Goal: Task Accomplishment & Management: Complete application form

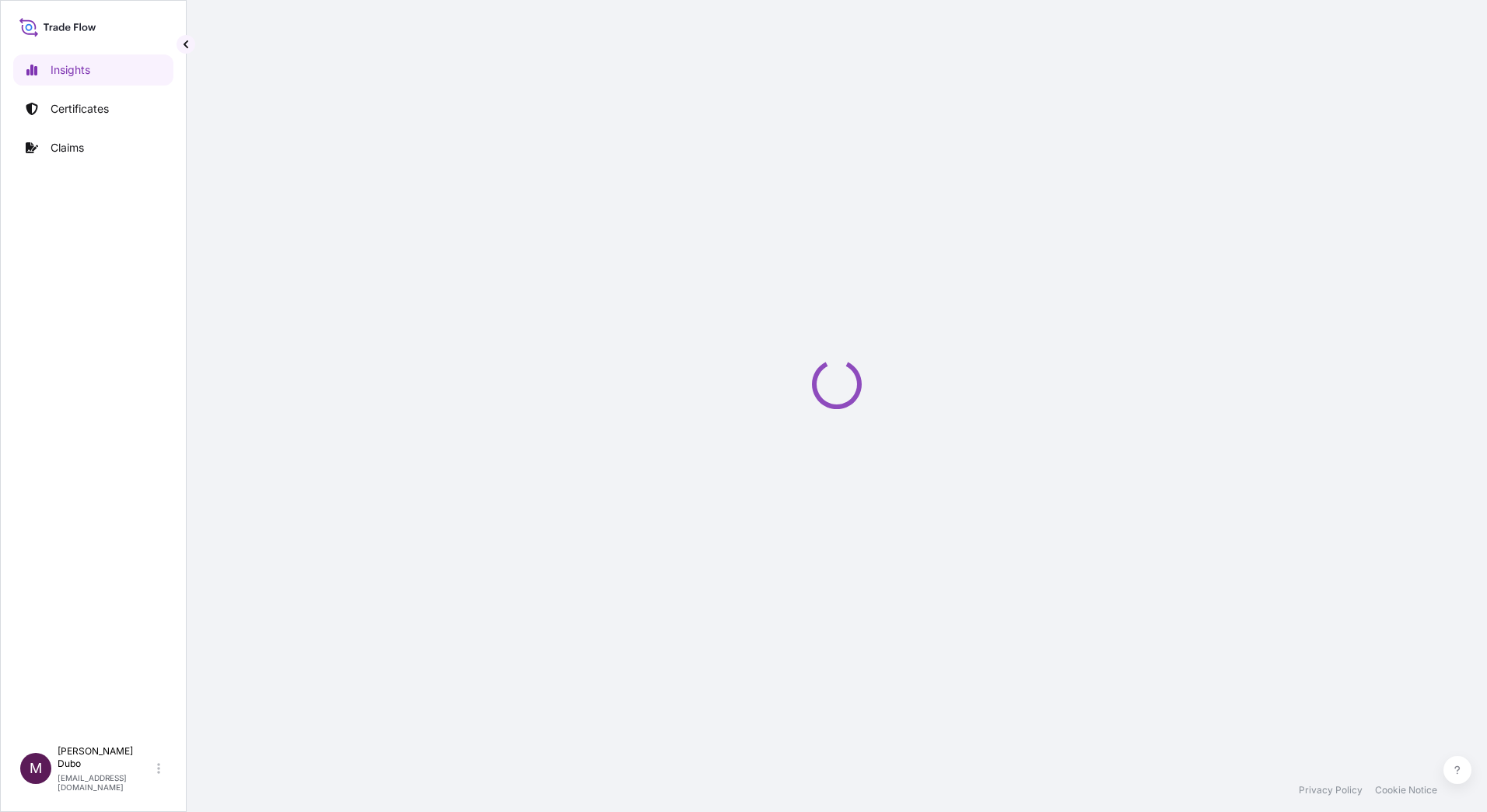
select select "2025"
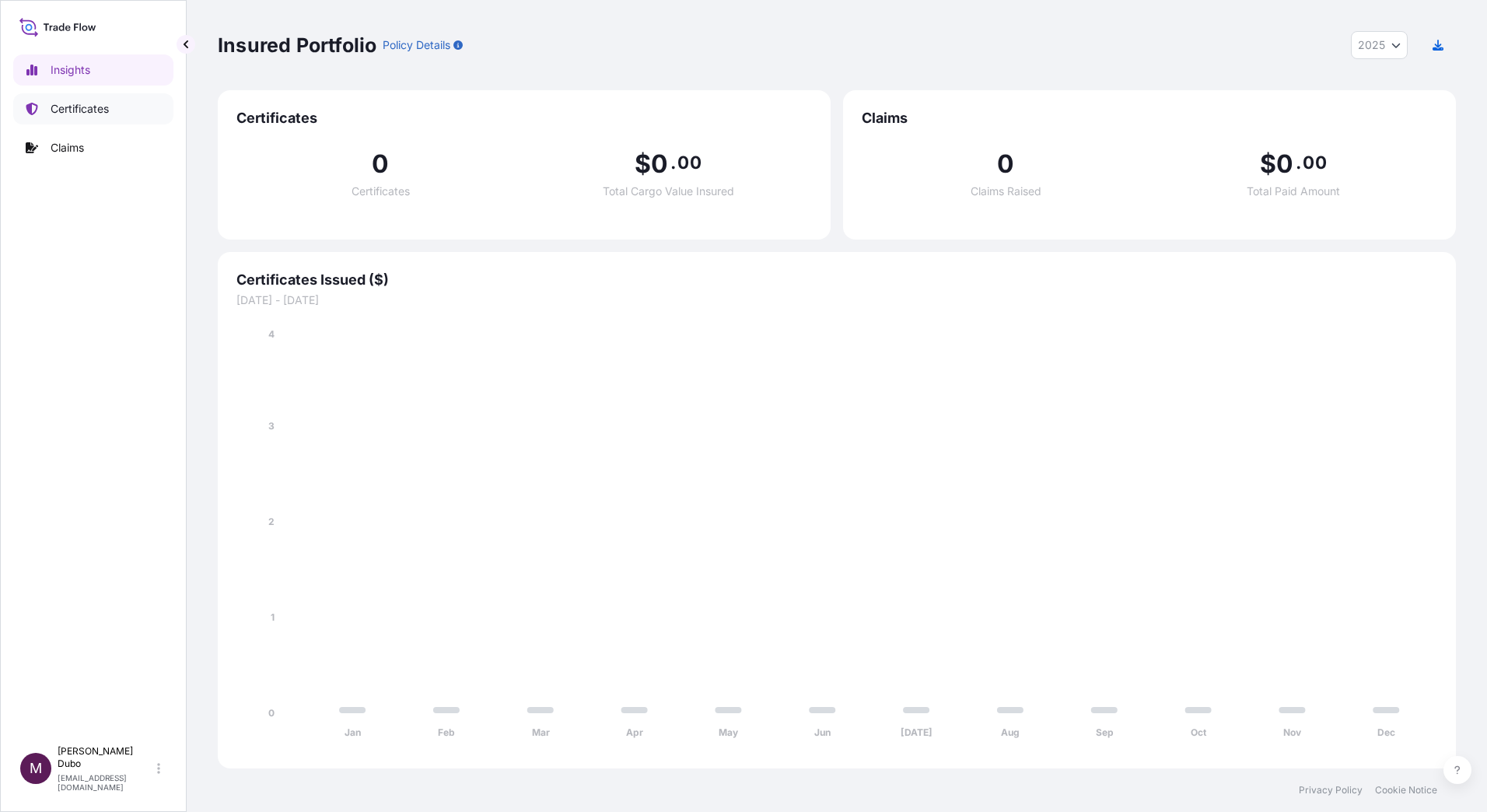
click at [75, 118] on link "Certificates" at bounding box center [93, 109] width 160 height 31
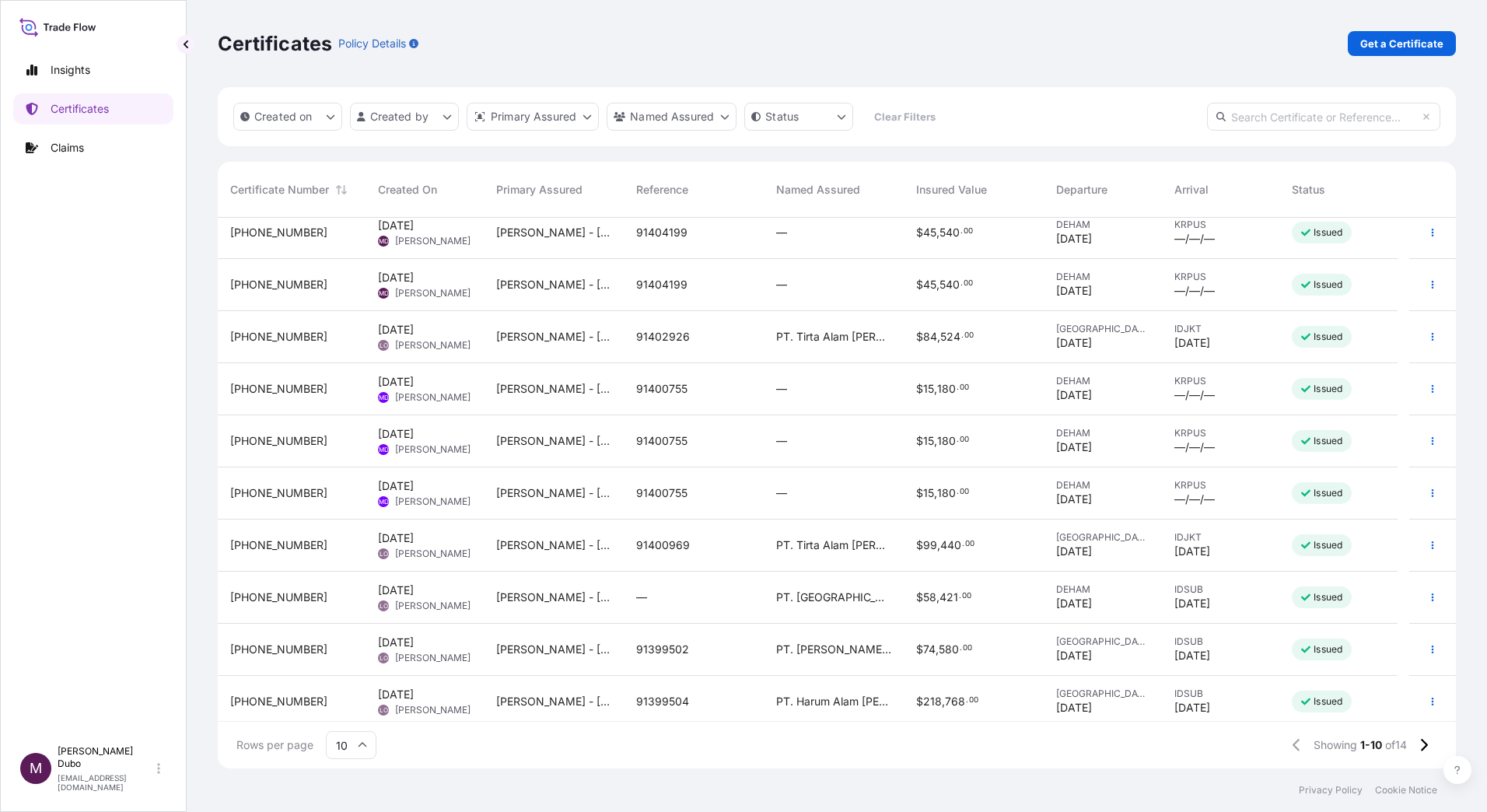
scroll to position [18, 0]
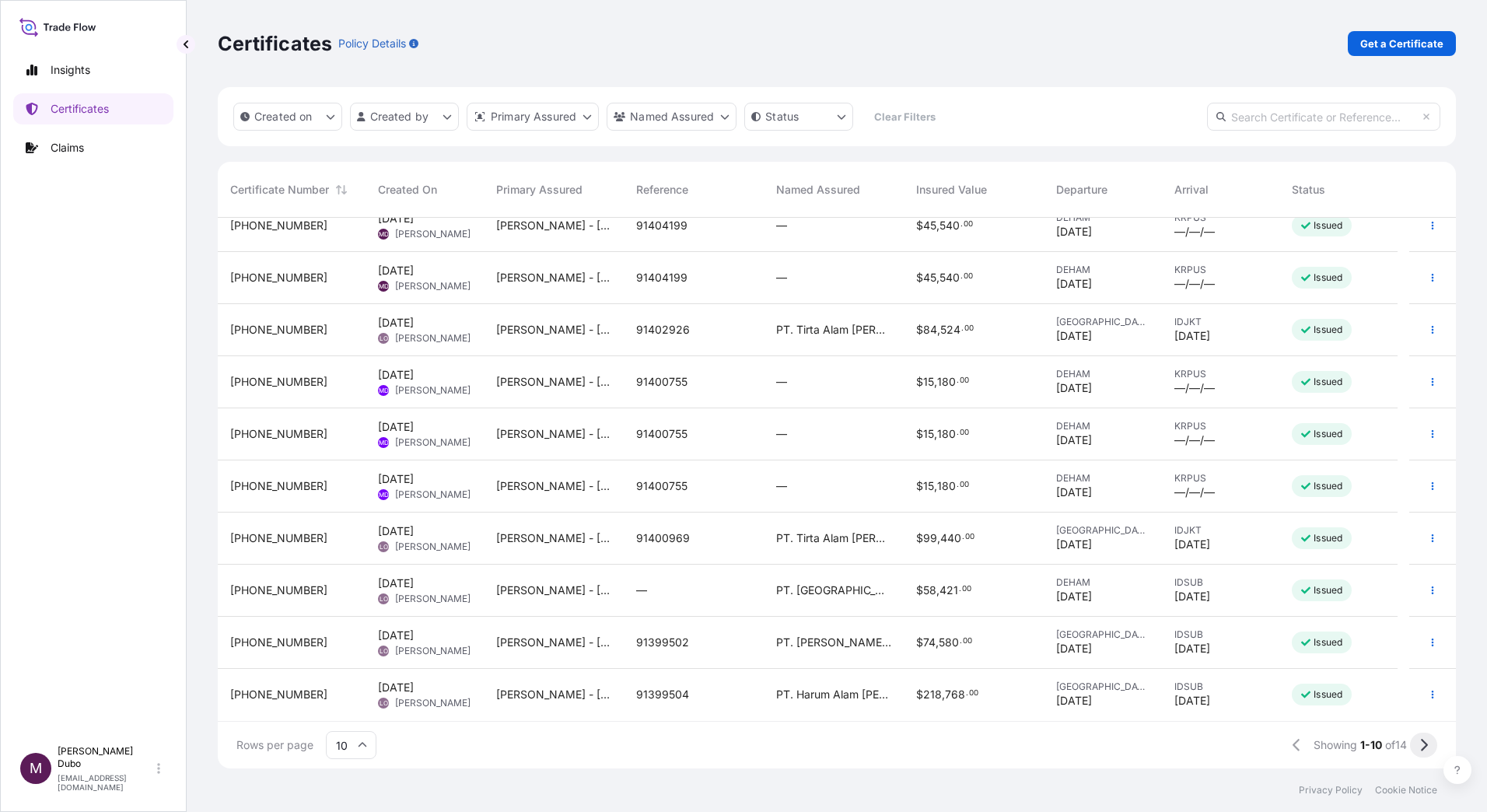
click at [1420, 745] on icon at bounding box center [1423, 745] width 9 height 14
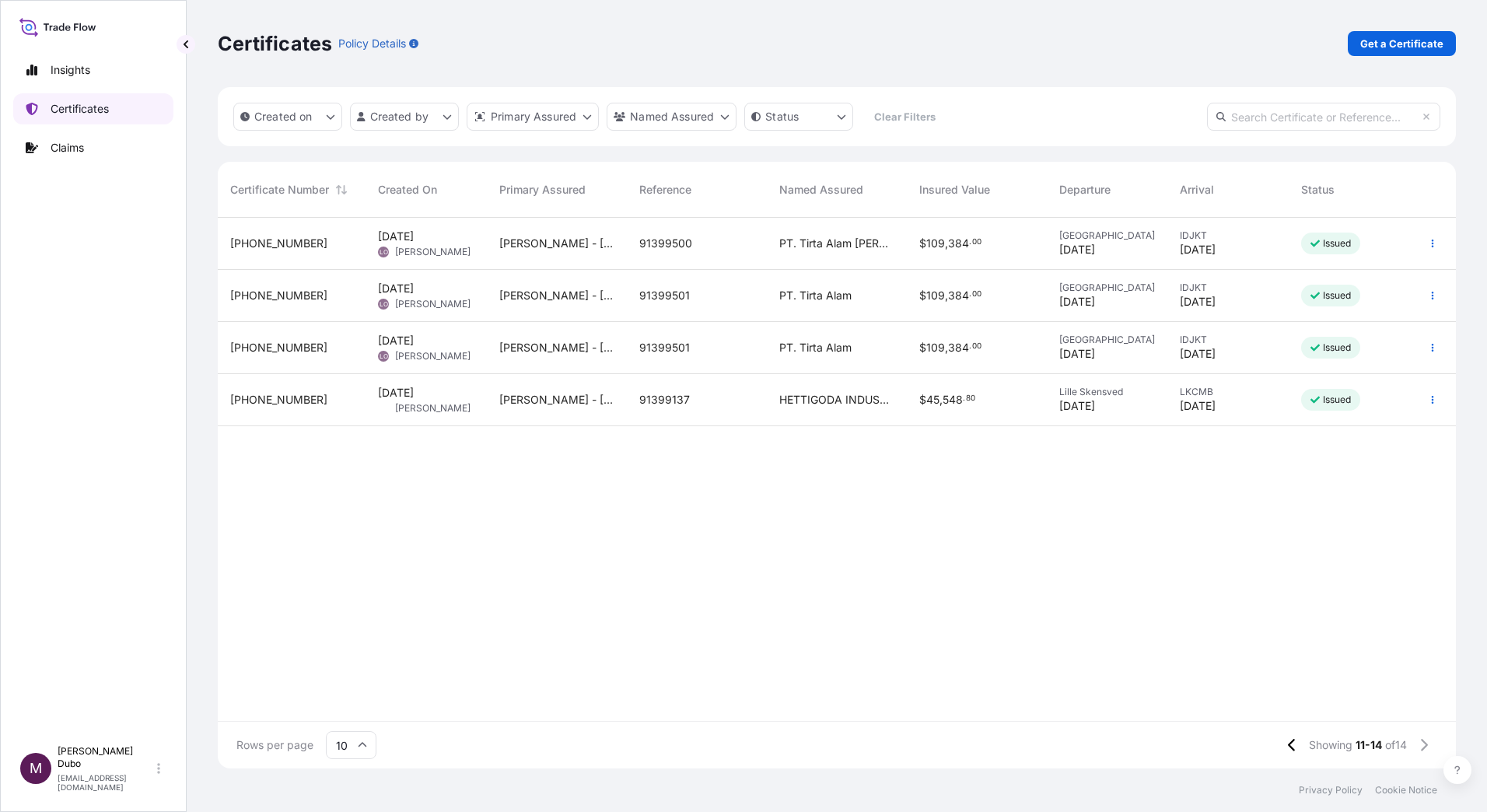
click at [77, 108] on p "Certificates" at bounding box center [80, 108] width 58 height 15
click at [1368, 49] on p "Get a Certificate" at bounding box center [1401, 43] width 83 height 15
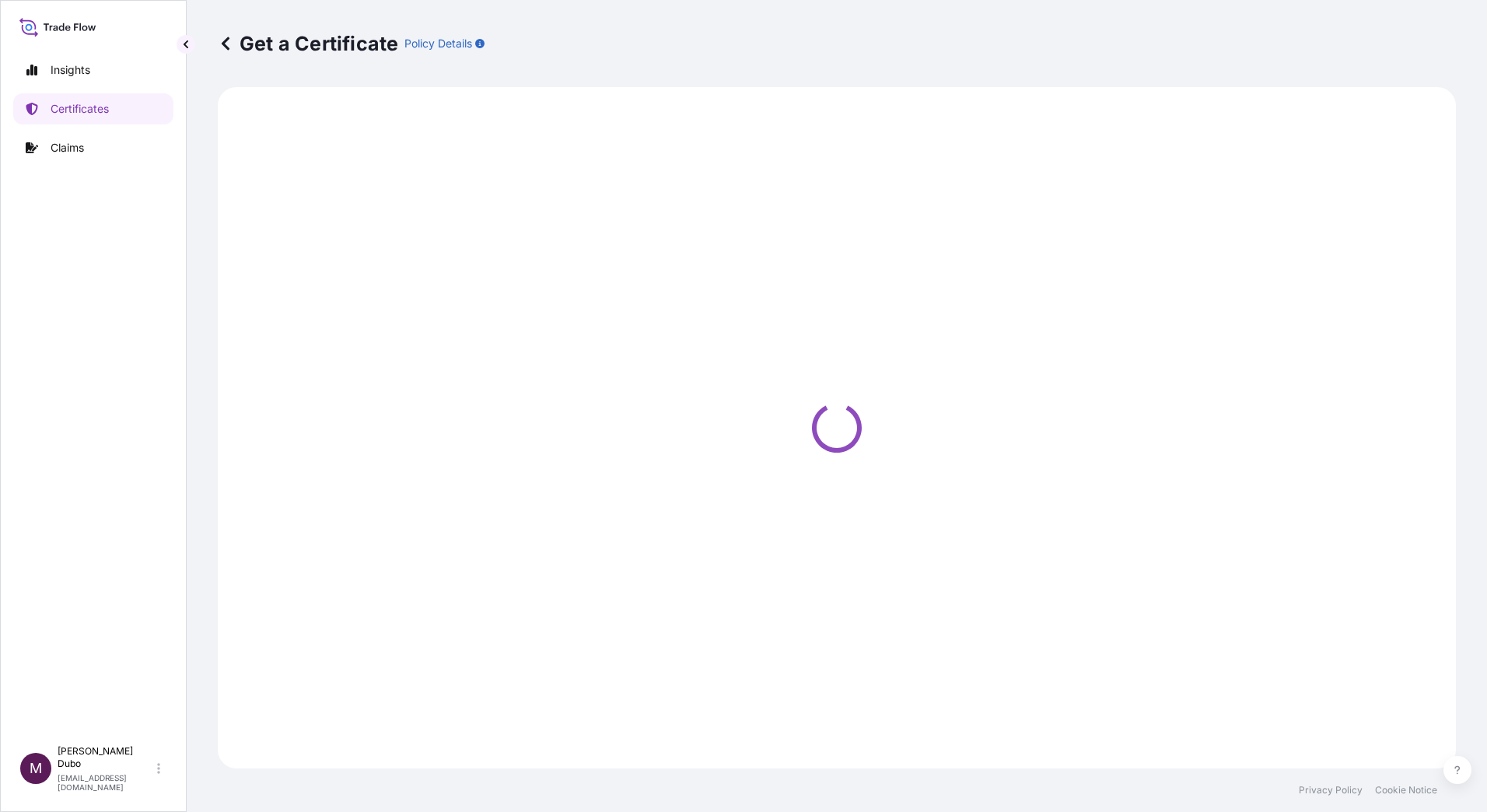
select select "Sea"
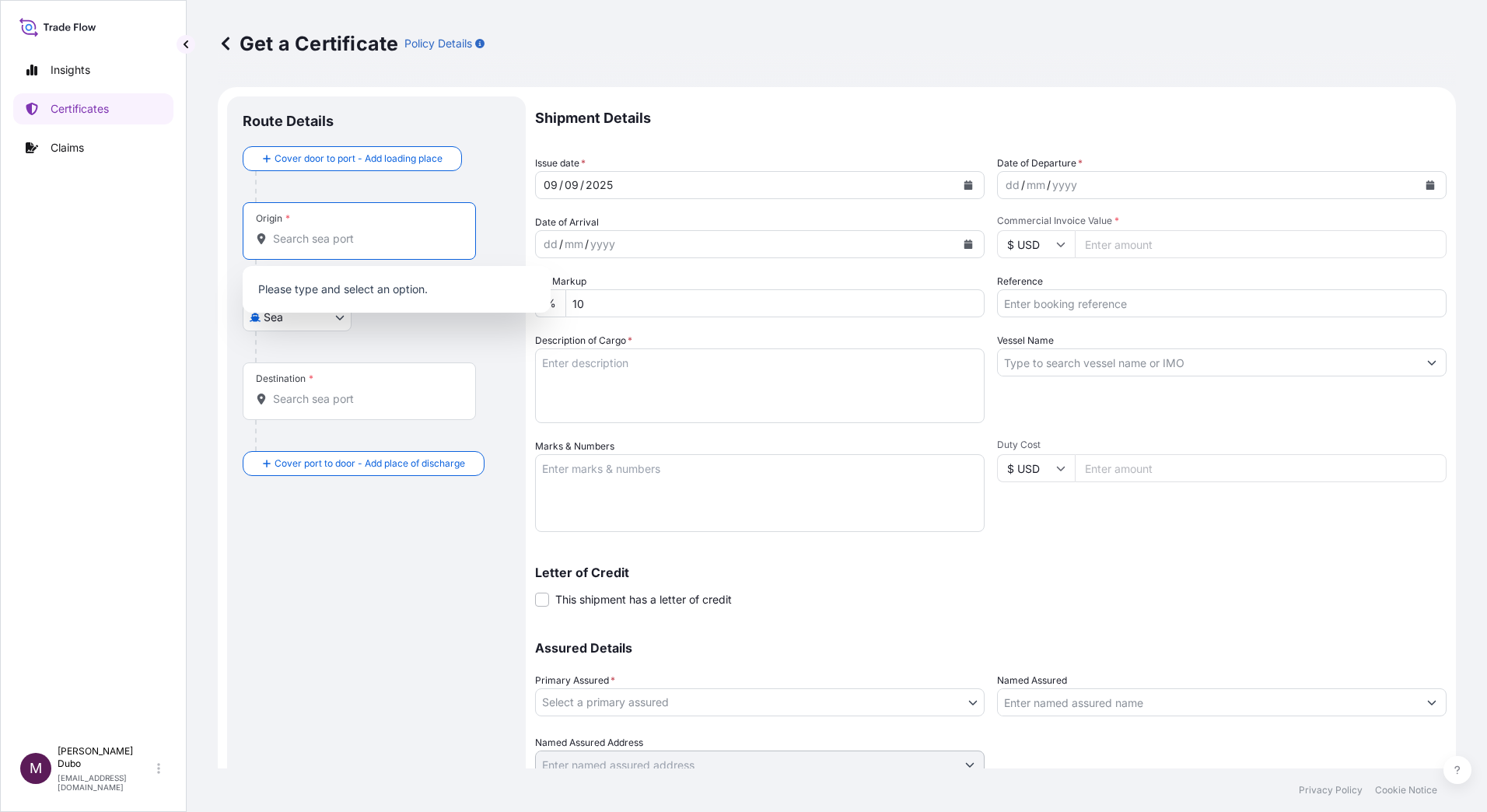
click at [343, 234] on input "Origin *" at bounding box center [365, 238] width 184 height 15
click at [68, 63] on p "Insights" at bounding box center [70, 70] width 40 height 15
select select "2025"
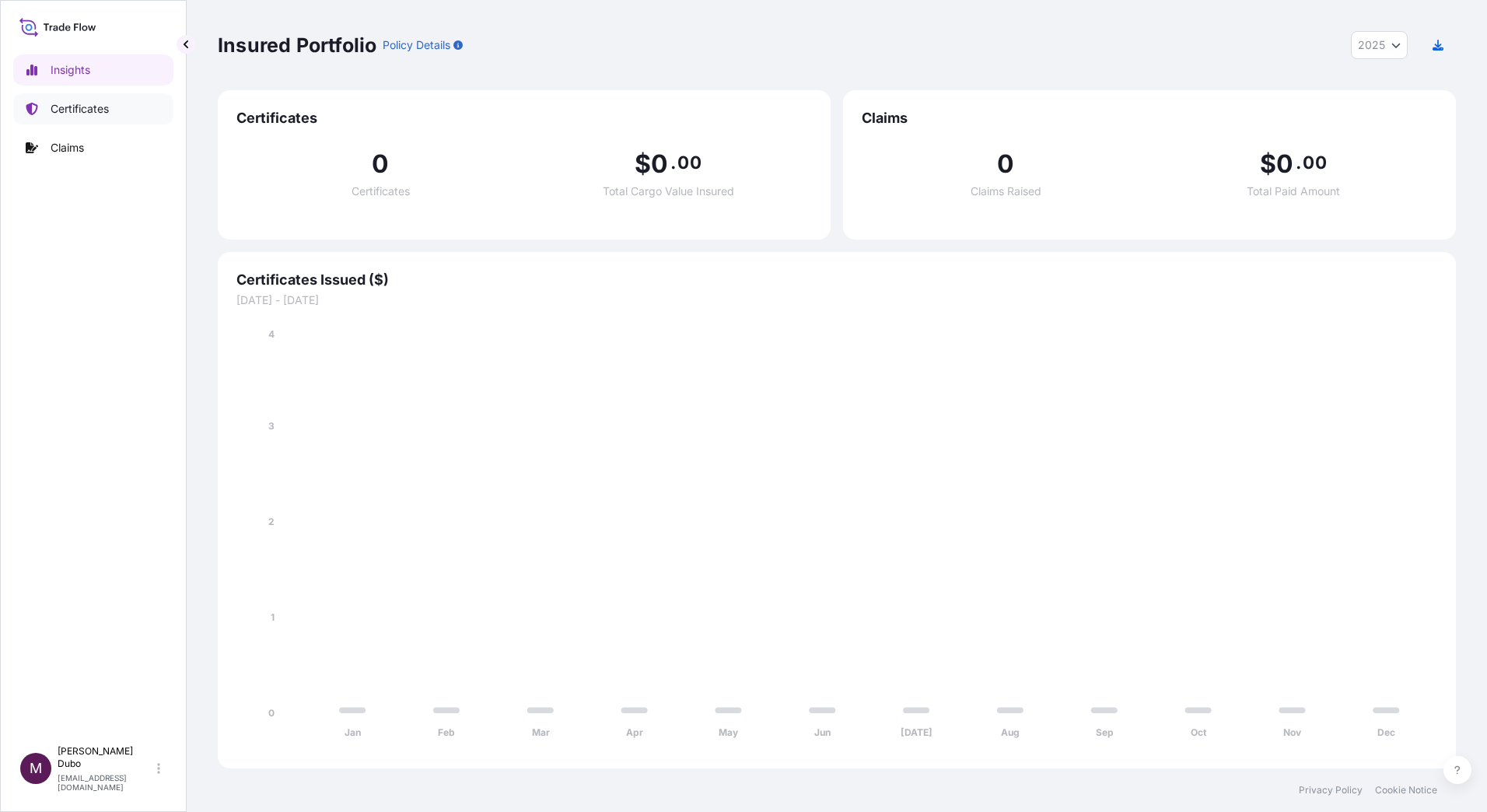
click at [92, 103] on p "Certificates" at bounding box center [80, 108] width 58 height 15
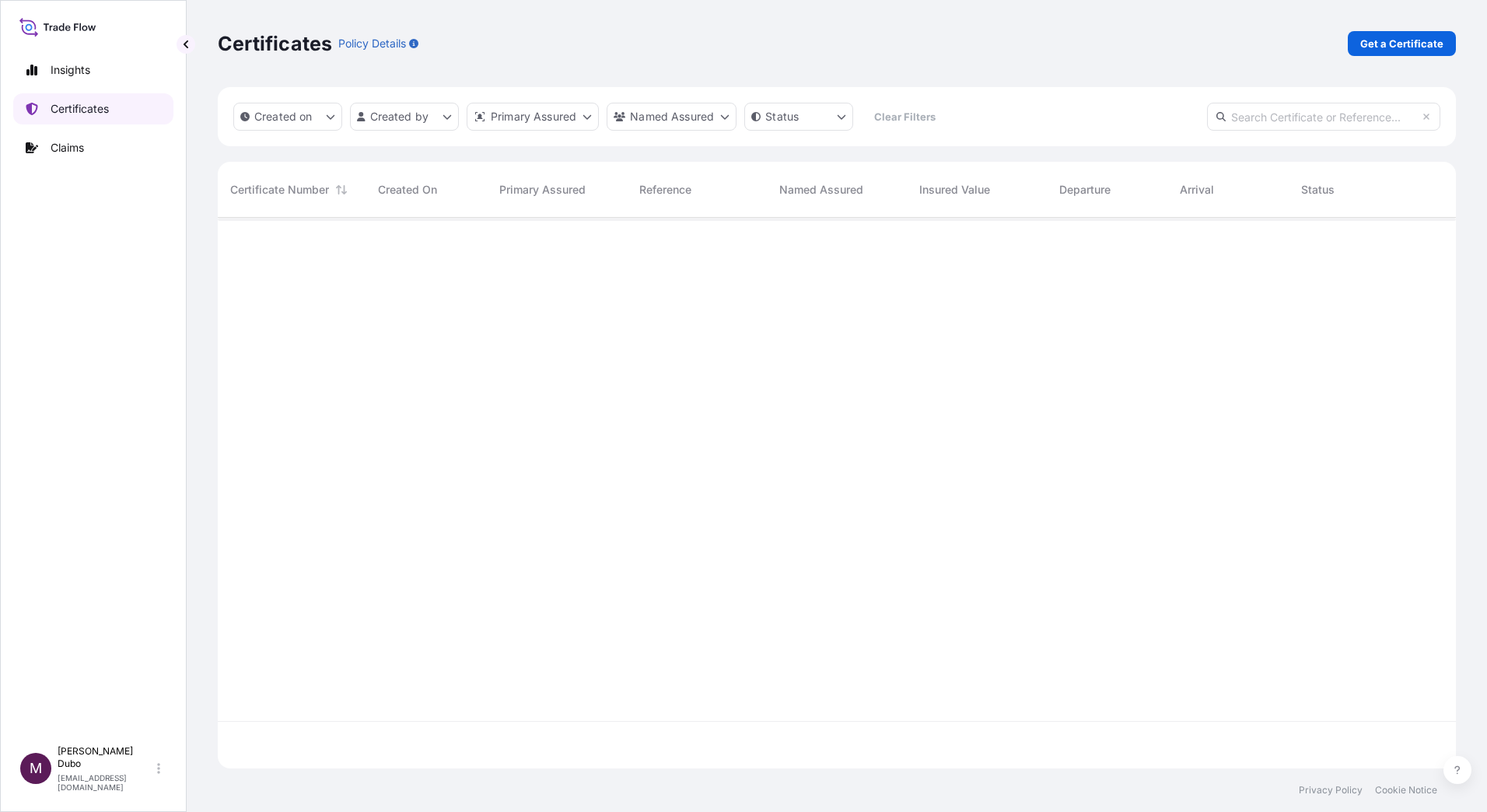
scroll to position [547, 1226]
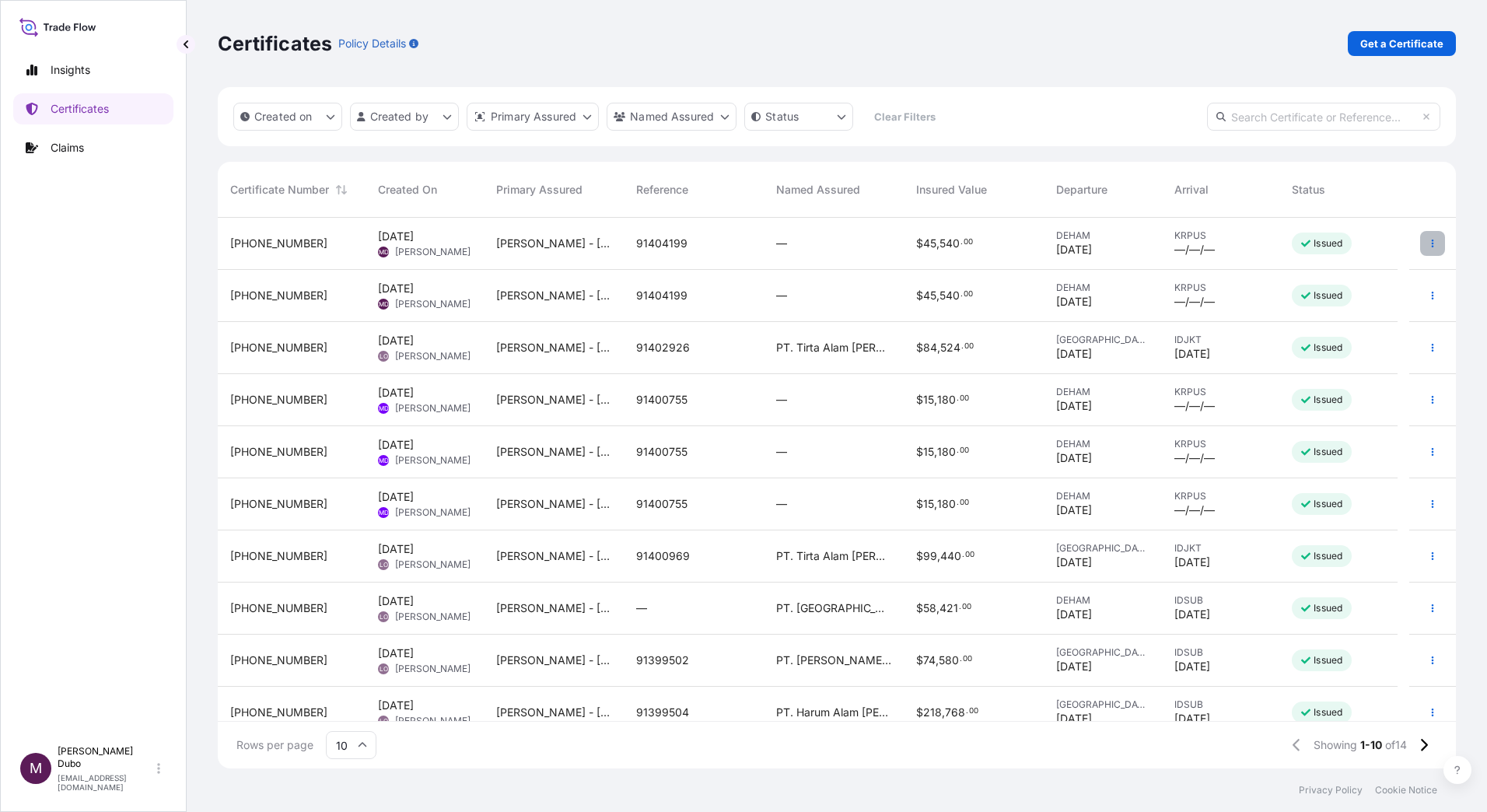
click at [1428, 246] on icon "button" at bounding box center [1432, 243] width 9 height 9
click at [1324, 248] on p "Duplicate certificate" at bounding box center [1344, 246] width 102 height 15
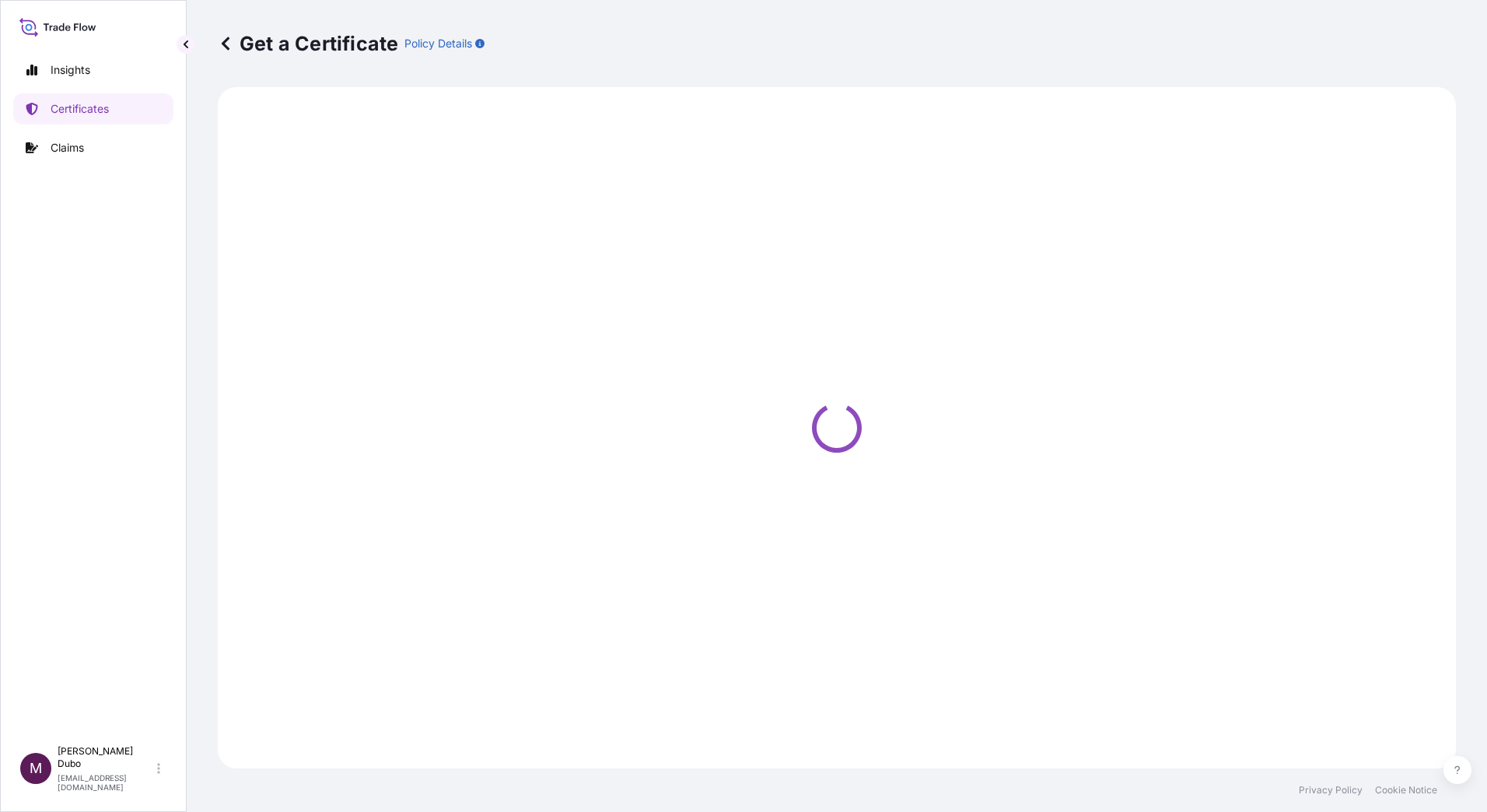
select select "Road / [GEOGRAPHIC_DATA]"
select select "Sea"
select select "31647"
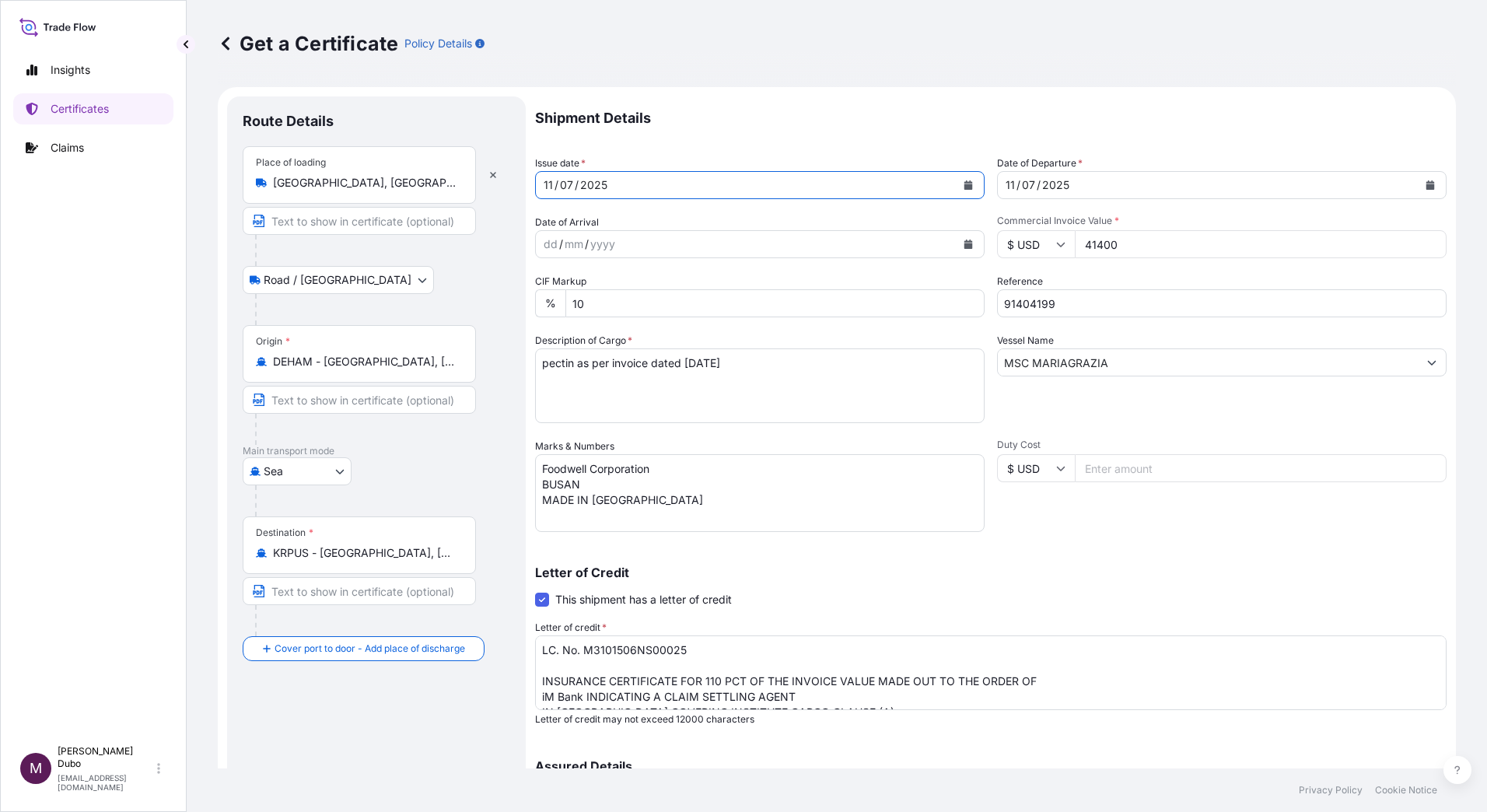
click at [641, 187] on div "[DATE]" at bounding box center [746, 185] width 420 height 28
click at [970, 180] on button "Calendar" at bounding box center [968, 185] width 25 height 25
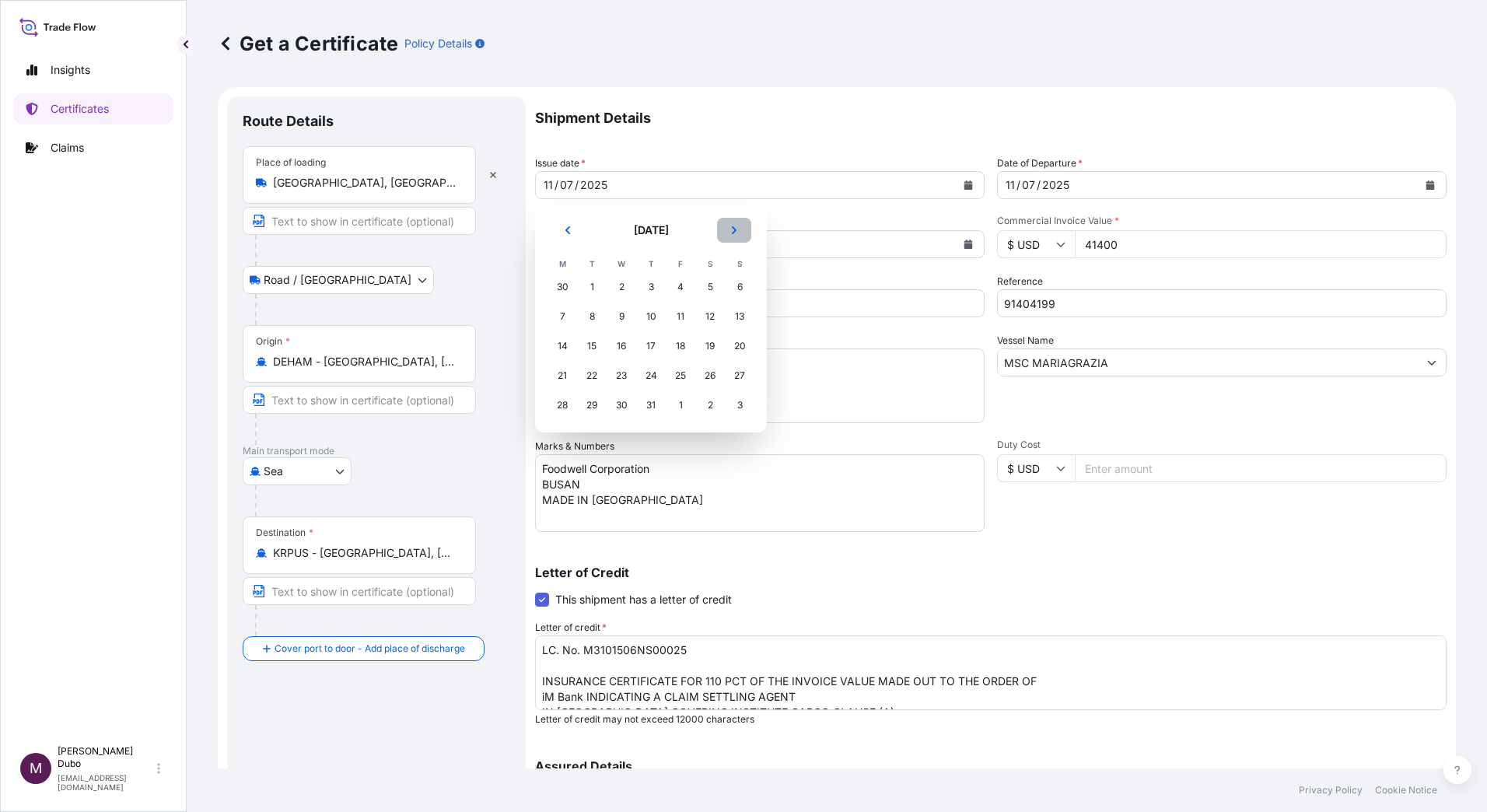
click at [733, 236] on button "Next" at bounding box center [734, 230] width 34 height 25
click at [683, 290] on div "5" at bounding box center [680, 287] width 28 height 28
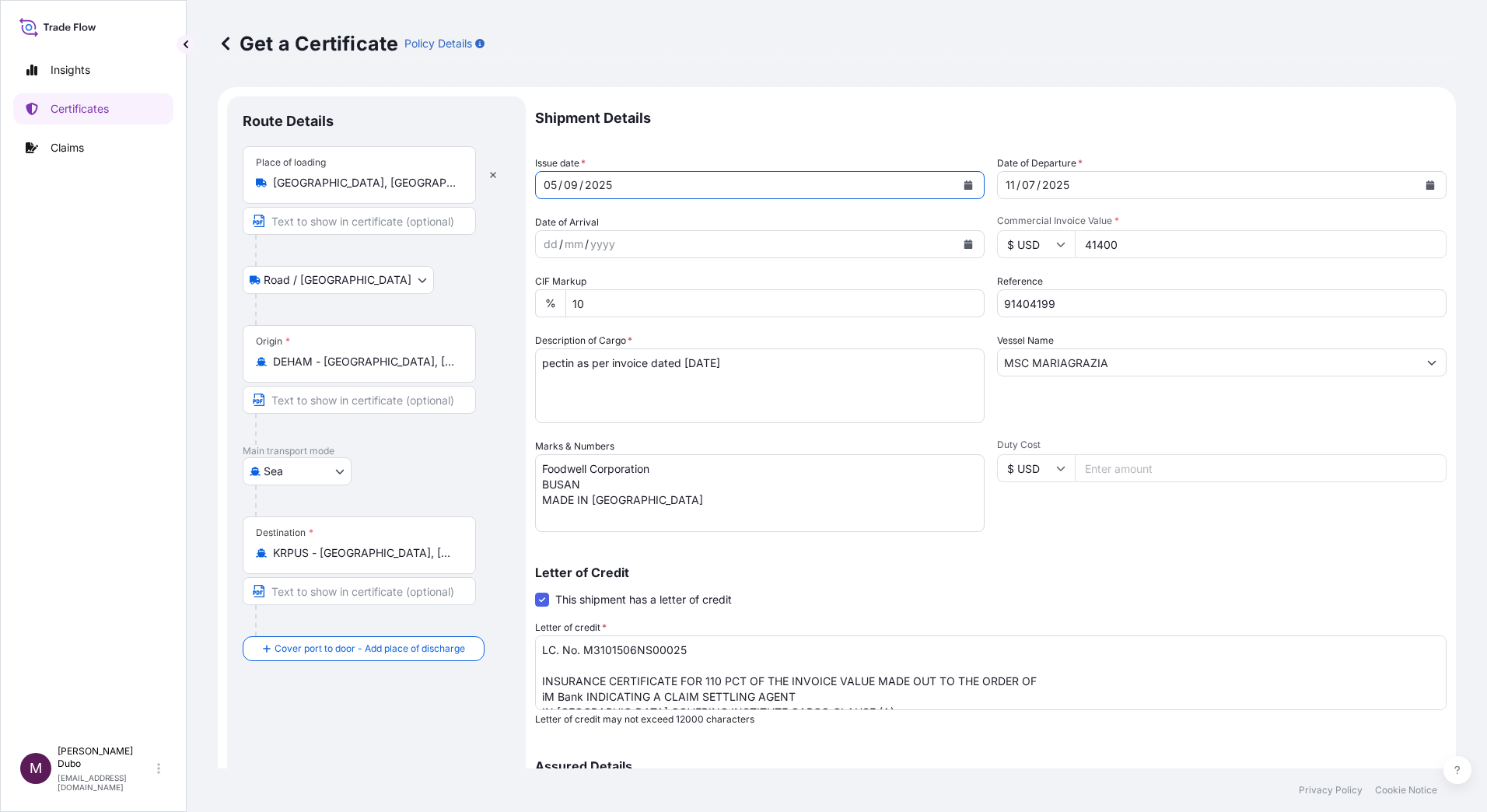
click at [1061, 184] on div "2025" at bounding box center [1055, 184] width 30 height 19
click at [1423, 184] on button "Calendar" at bounding box center [1429, 185] width 25 height 25
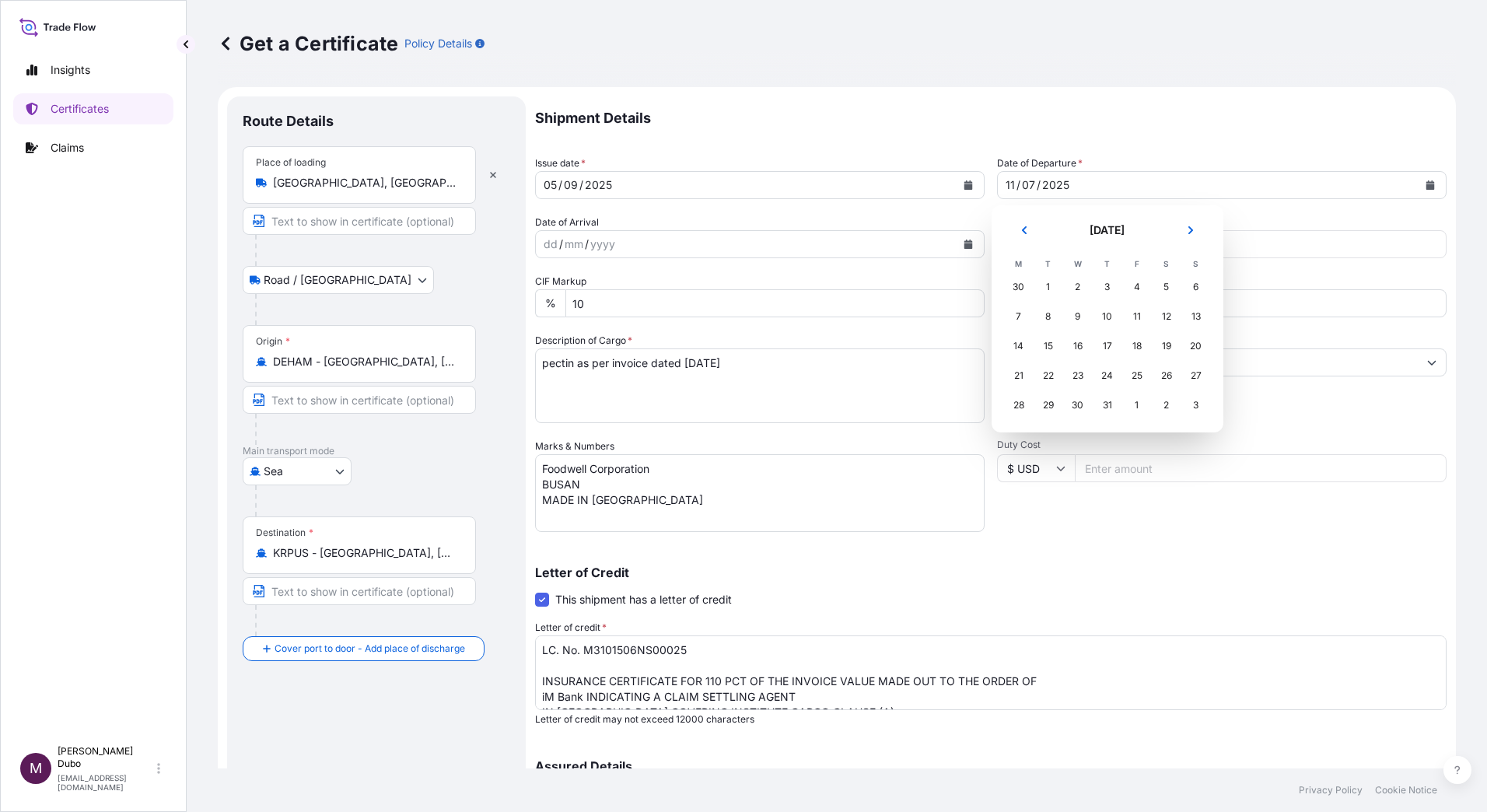
click at [1187, 246] on header "[DATE]" at bounding box center [1107, 236] width 207 height 37
click at [1187, 238] on button "Next" at bounding box center [1191, 230] width 34 height 25
click at [1131, 292] on div "5" at bounding box center [1136, 287] width 28 height 28
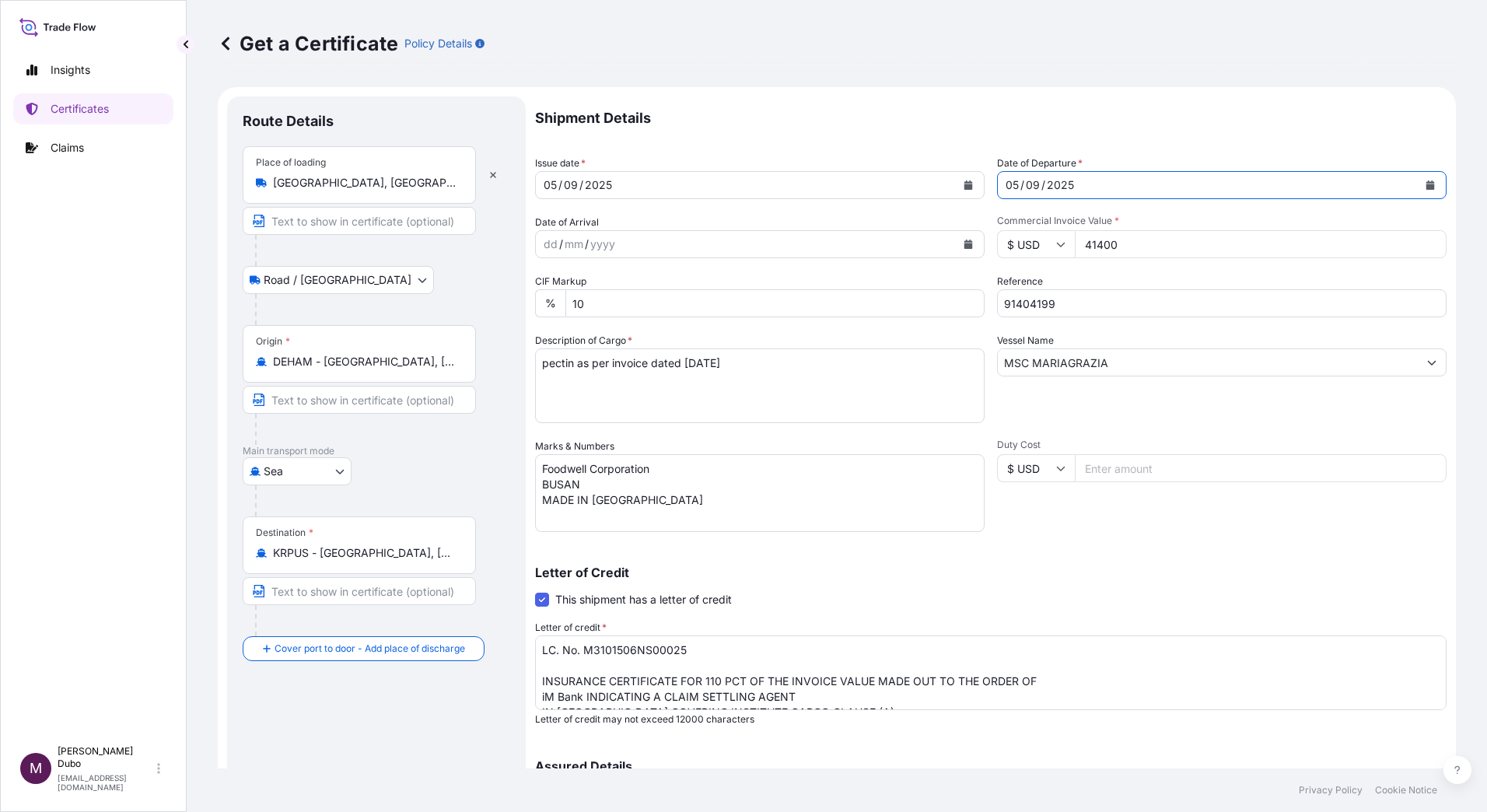
click at [1129, 252] on input "41400" at bounding box center [1260, 244] width 372 height 28
type input "4140064576"
click at [1124, 420] on div "Vessel Name MSC MARIAGRAZIA" at bounding box center [1221, 378] width 449 height 90
click at [1057, 302] on input "91404199" at bounding box center [1221, 303] width 449 height 28
type input "91406958"
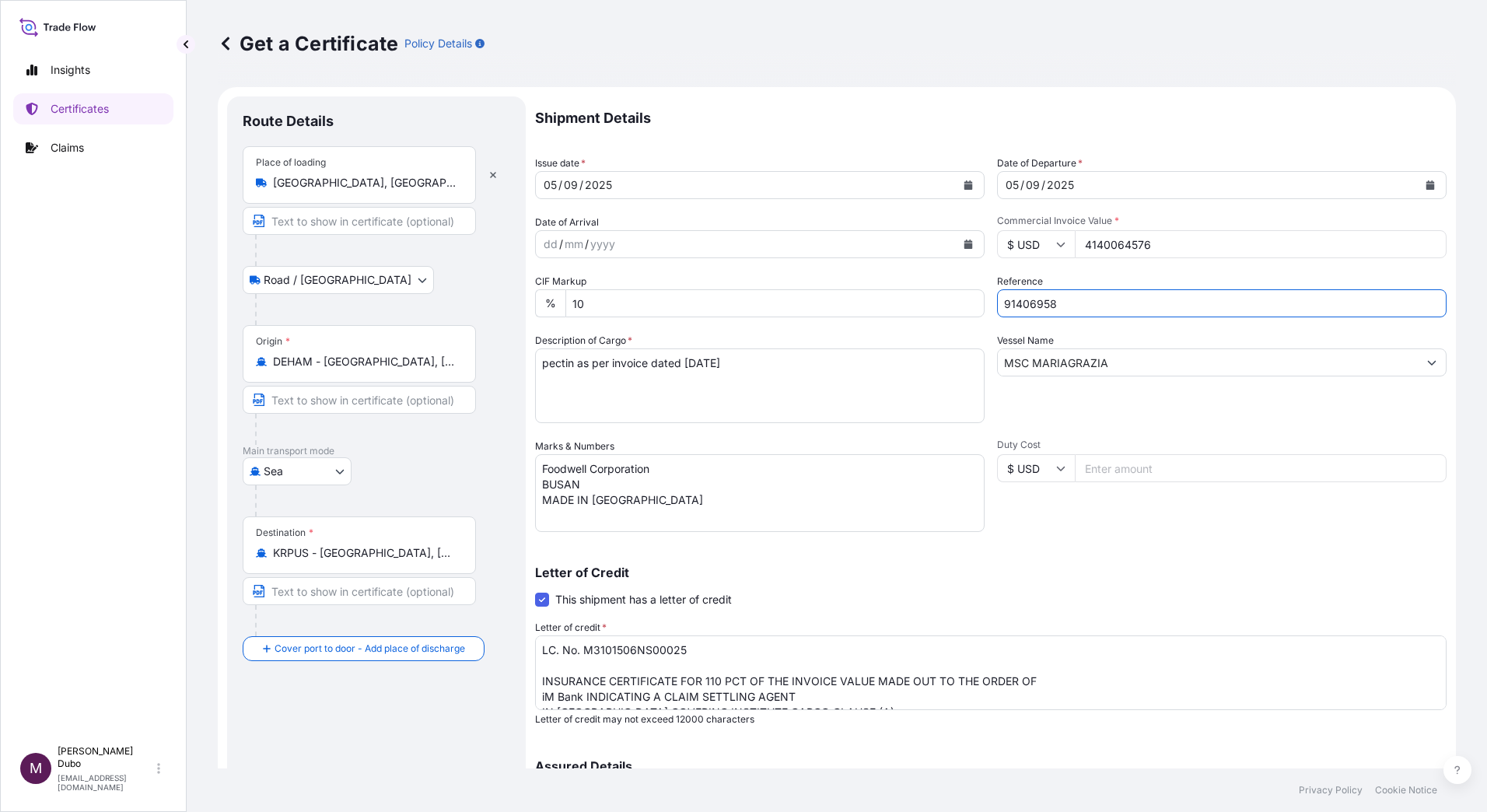
click at [1128, 379] on div "Vessel Name MSC MARIAGRAZIA" at bounding box center [1221, 378] width 449 height 90
drag, startPoint x: 1123, startPoint y: 361, endPoint x: 942, endPoint y: 361, distance: 181.0
click at [942, 361] on div "Shipment Details Issue date * [DATE] Date of Departure * [DATE] Date of Arrival…" at bounding box center [991, 496] width 911 height 800
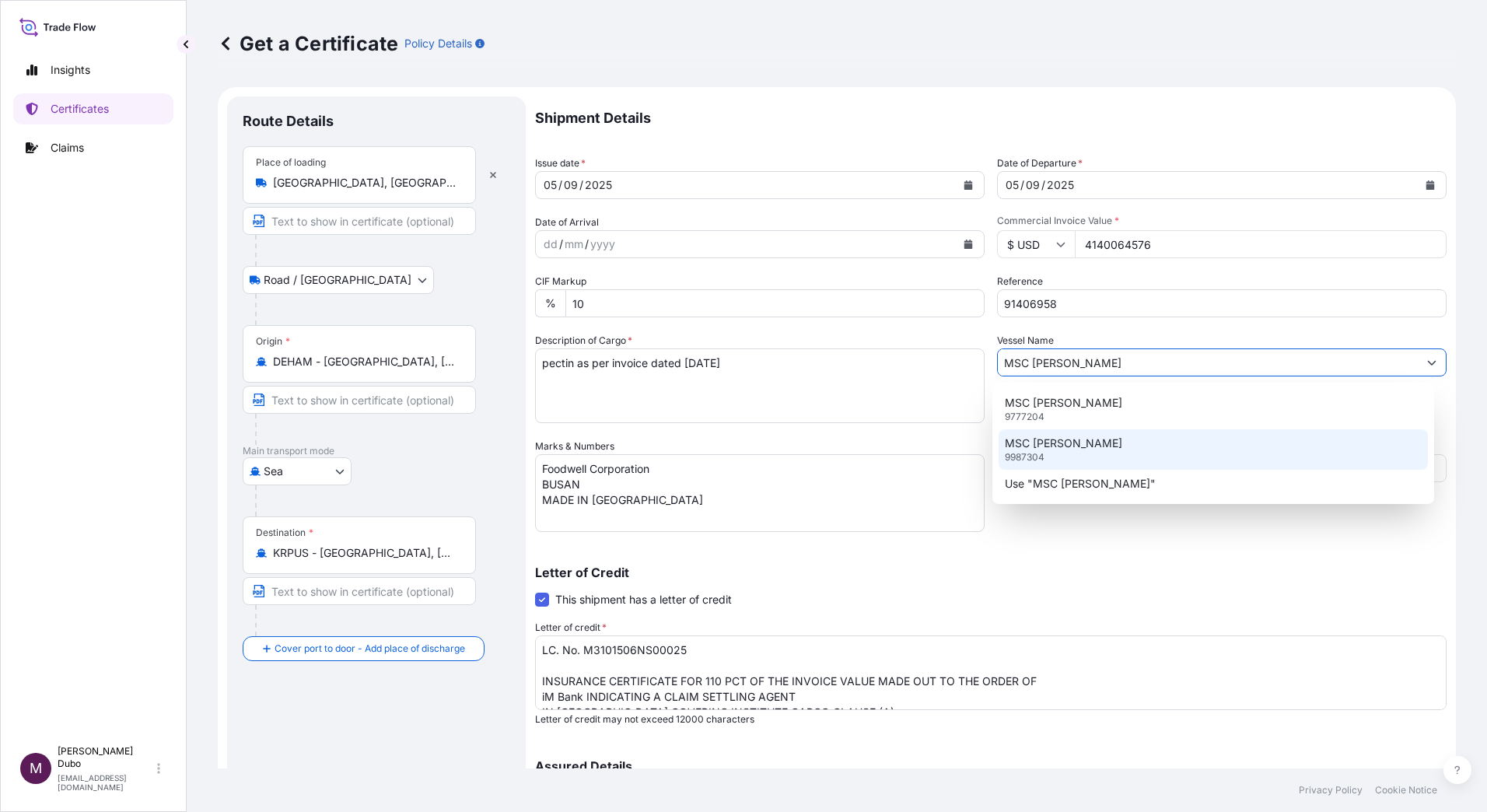
click at [1075, 446] on p "MSC [PERSON_NAME]" at bounding box center [1063, 443] width 118 height 15
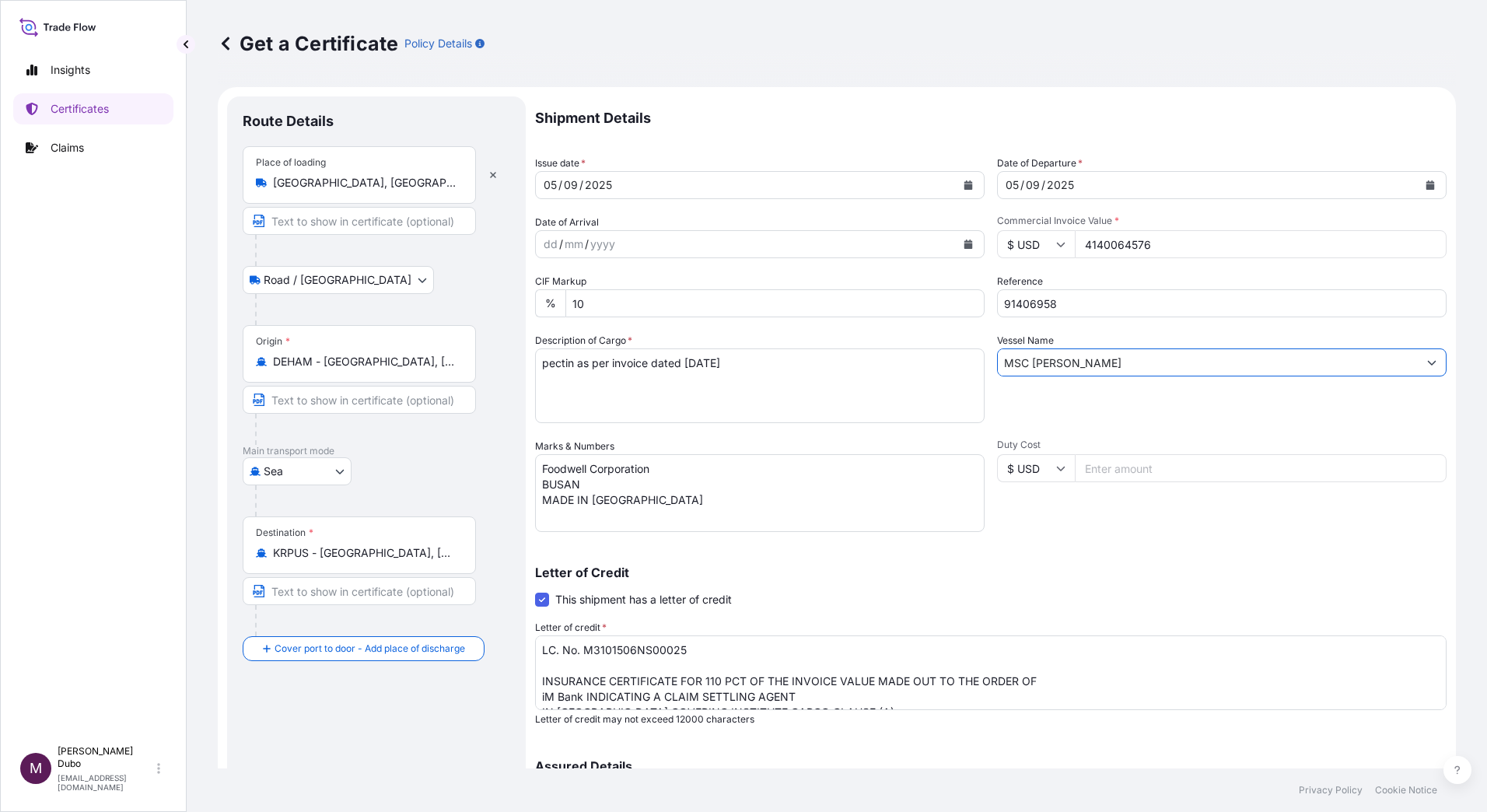
scroll to position [14, 0]
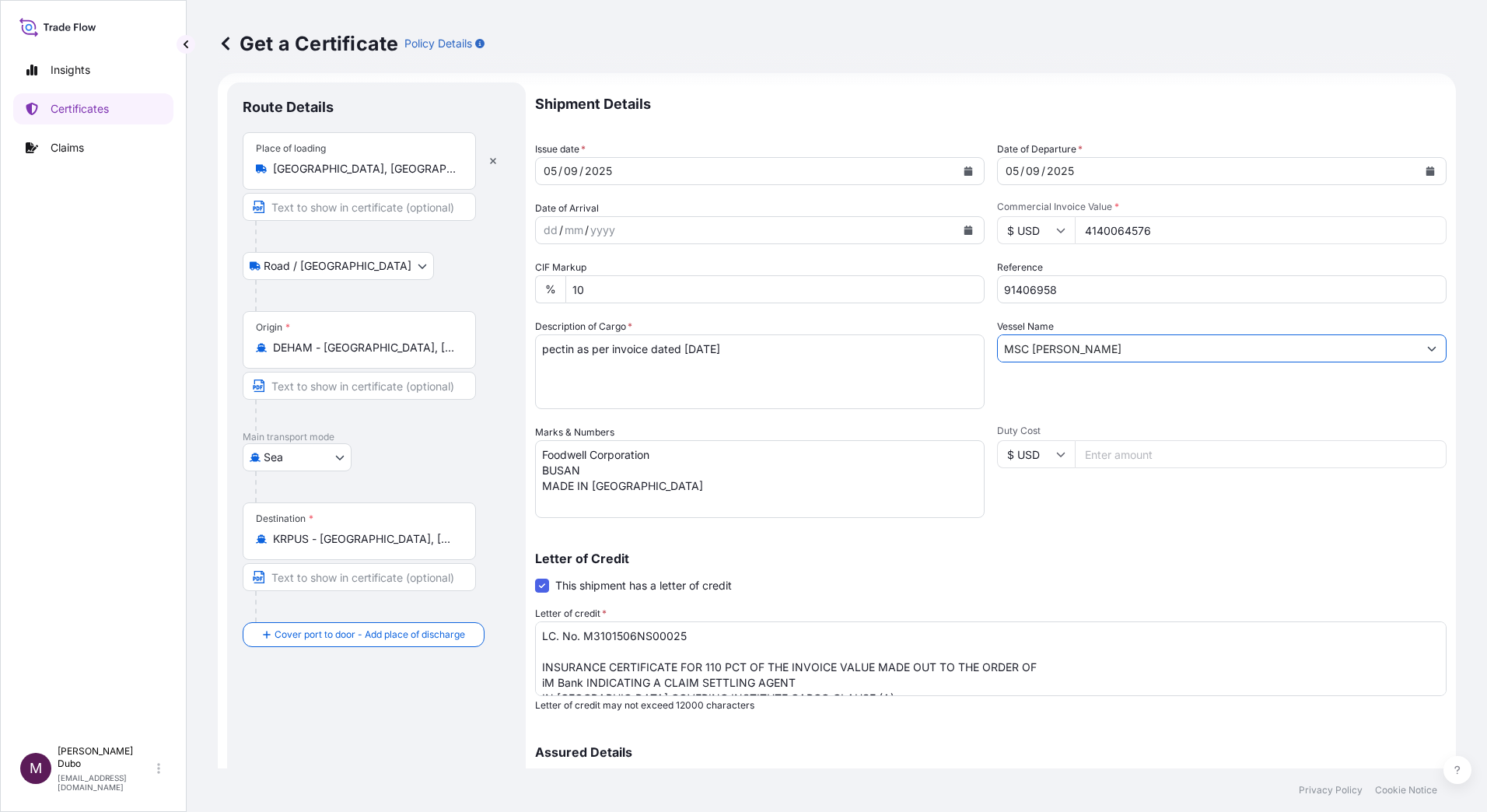
type input "MSC [PERSON_NAME]"
drag, startPoint x: 610, startPoint y: 484, endPoint x: 537, endPoint y: 451, distance: 80.1
click at [537, 451] on textarea "Foodwell Corporation BUSAN MADE IN [GEOGRAPHIC_DATA]" at bounding box center [759, 479] width 449 height 78
click at [698, 349] on textarea "pectin as per invoice dated [DATE]" at bounding box center [759, 372] width 449 height 75
click at [709, 348] on textarea "pectin as per invoice dated [DATE]" at bounding box center [759, 372] width 449 height 75
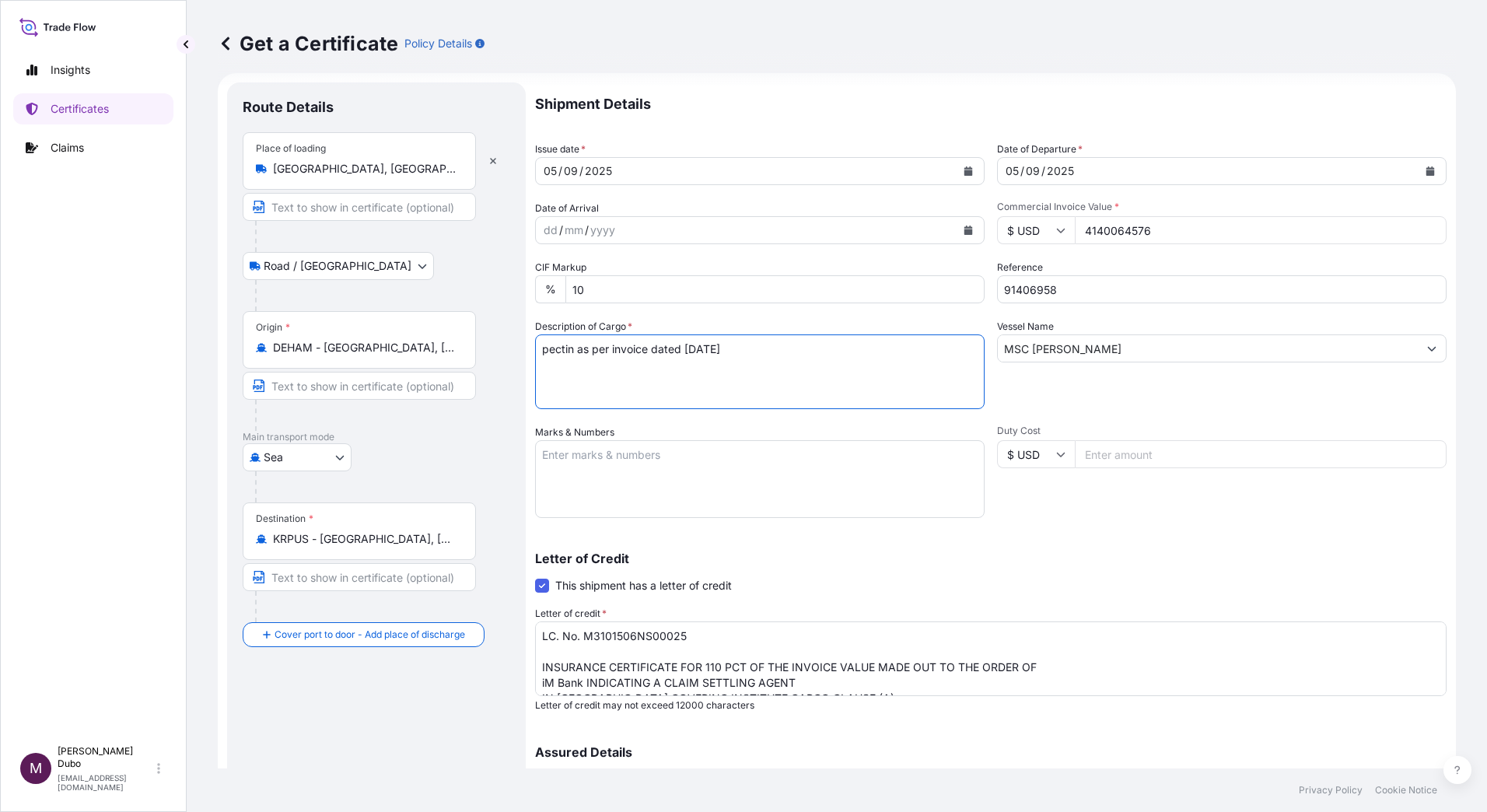
click at [780, 375] on textarea "pectin as per invoice dated [DATE]" at bounding box center [759, 372] width 449 height 75
type textarea "pectin as per invoice dated [DATE]"
click at [632, 472] on textarea "Foodwell Corporation BUSAN MADE IN [GEOGRAPHIC_DATA]" at bounding box center [759, 479] width 449 height 78
type textarea "PO#JR-2507-55 Made in [GEOGRAPHIC_DATA] Foodstuffs"
click at [1054, 508] on div "Duty Cost $ USD" at bounding box center [1221, 471] width 449 height 93
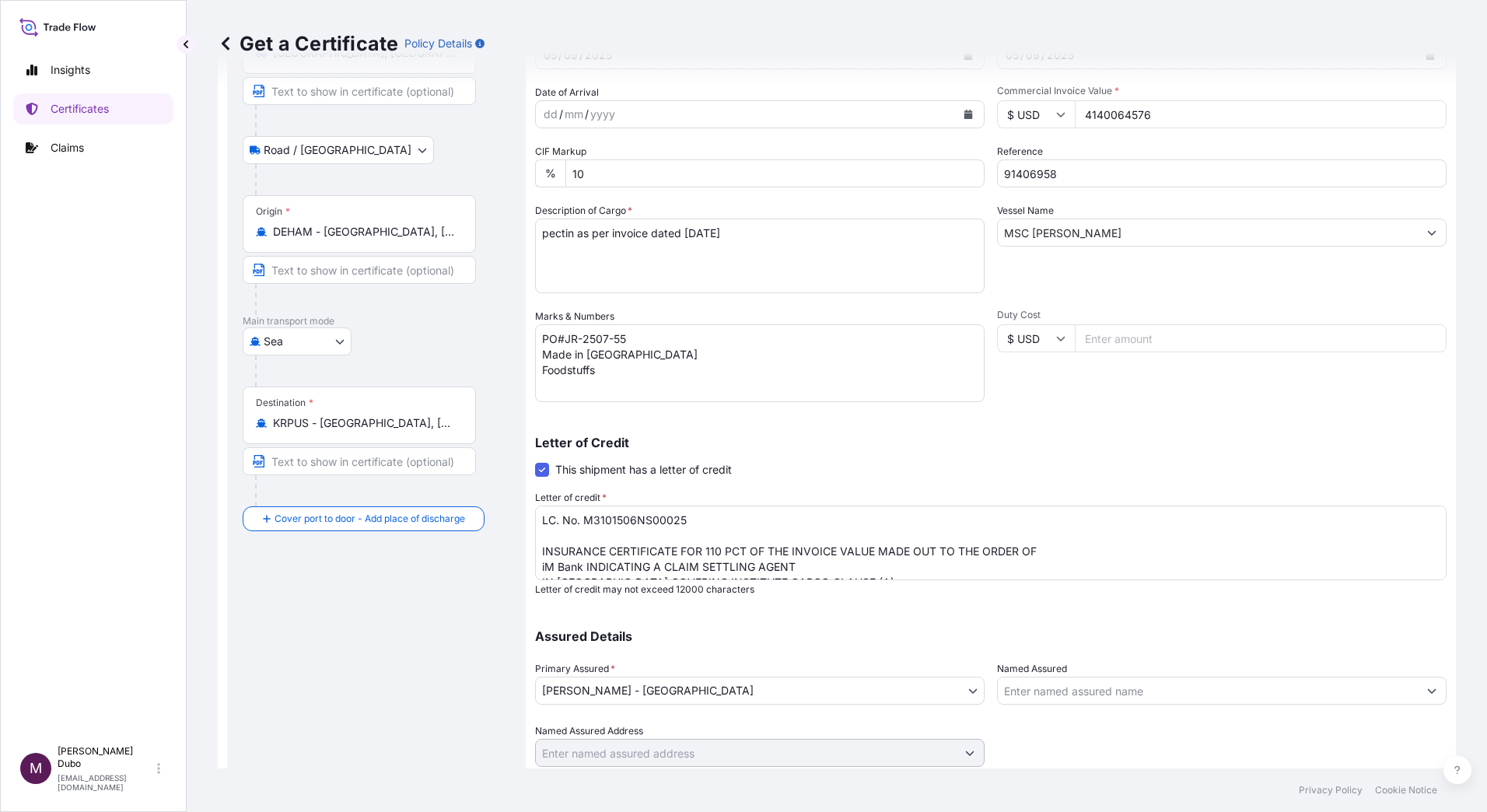
scroll to position [142, 0]
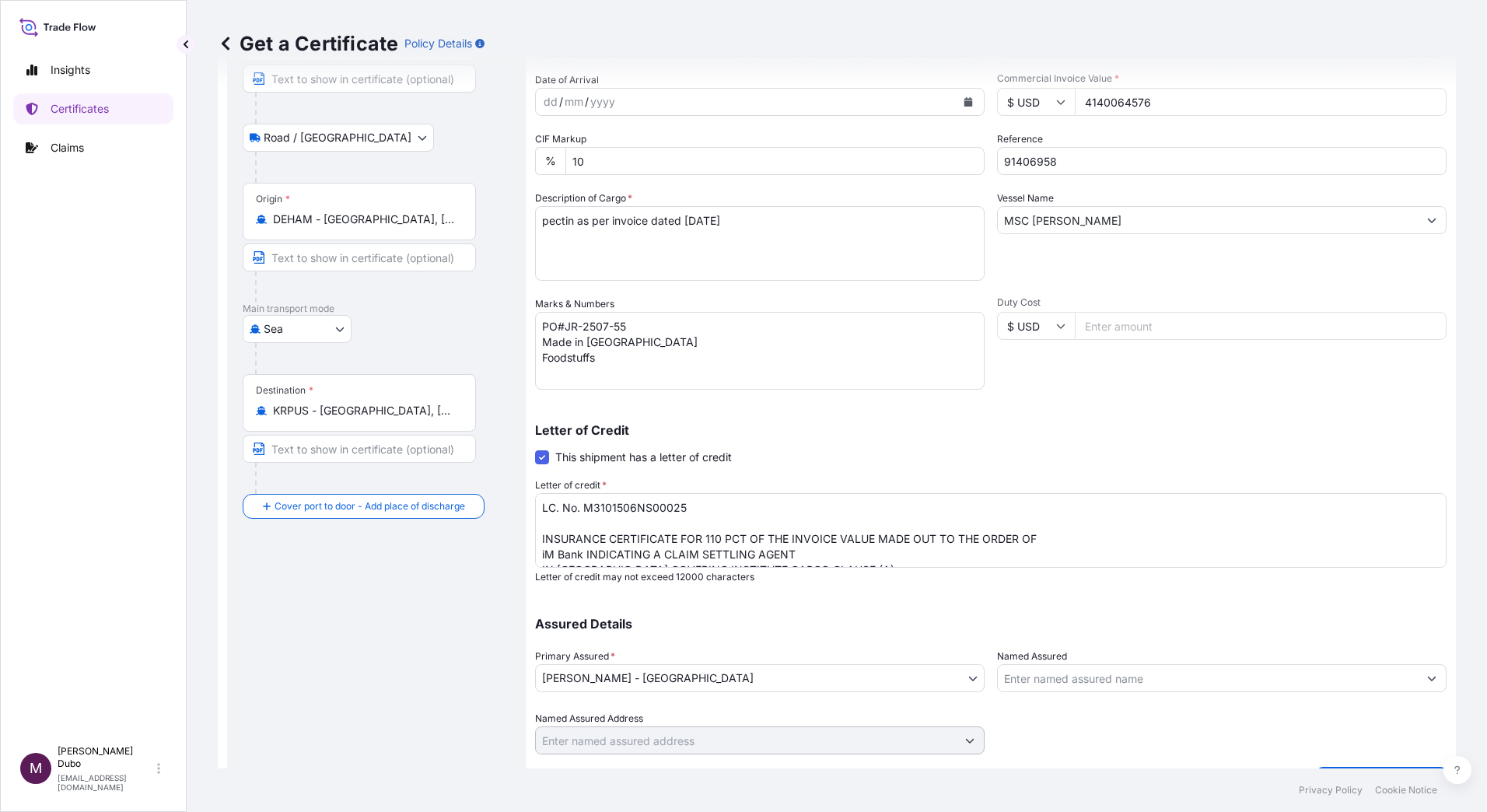
click at [863, 564] on textarea "LC. No. M3101506NS00025 INSURANCE CERTIFICATE FOR 110 PCT OF THE INVOICE VALUE …" at bounding box center [991, 530] width 911 height 75
click at [543, 507] on textarea "LC. No. M3101506NS00025 INSURANCE CERTIFICATE FOR 110 PCT OF THE INVOICE VALUE …" at bounding box center [991, 530] width 911 height 75
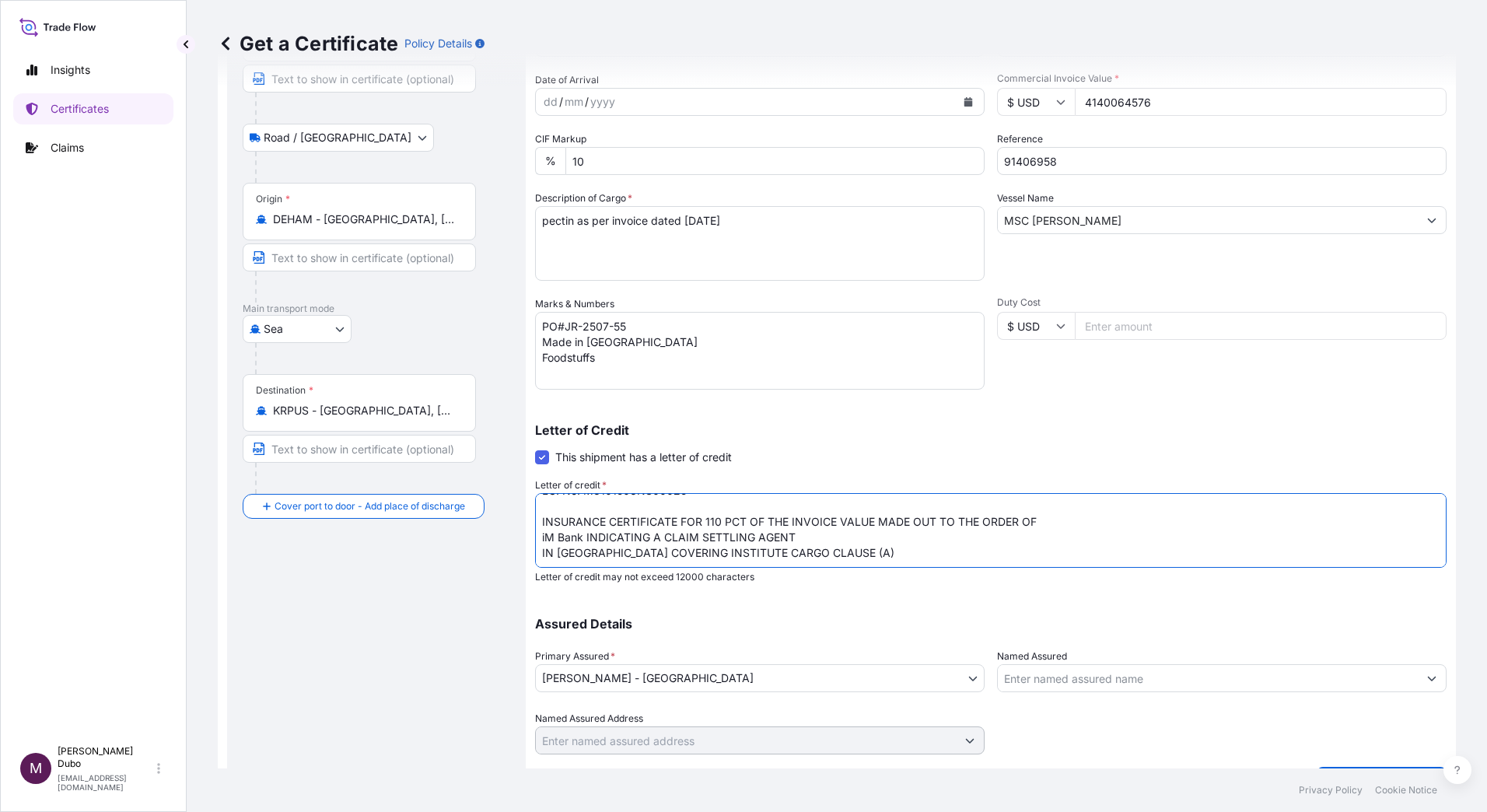
drag, startPoint x: 543, startPoint y: 502, endPoint x: 914, endPoint y: 629, distance: 392.1
click at [914, 629] on div "Shipment Details Issue date * [DATE] Date of Departure * [DATE] Date of Arrival…" at bounding box center [991, 354] width 911 height 800
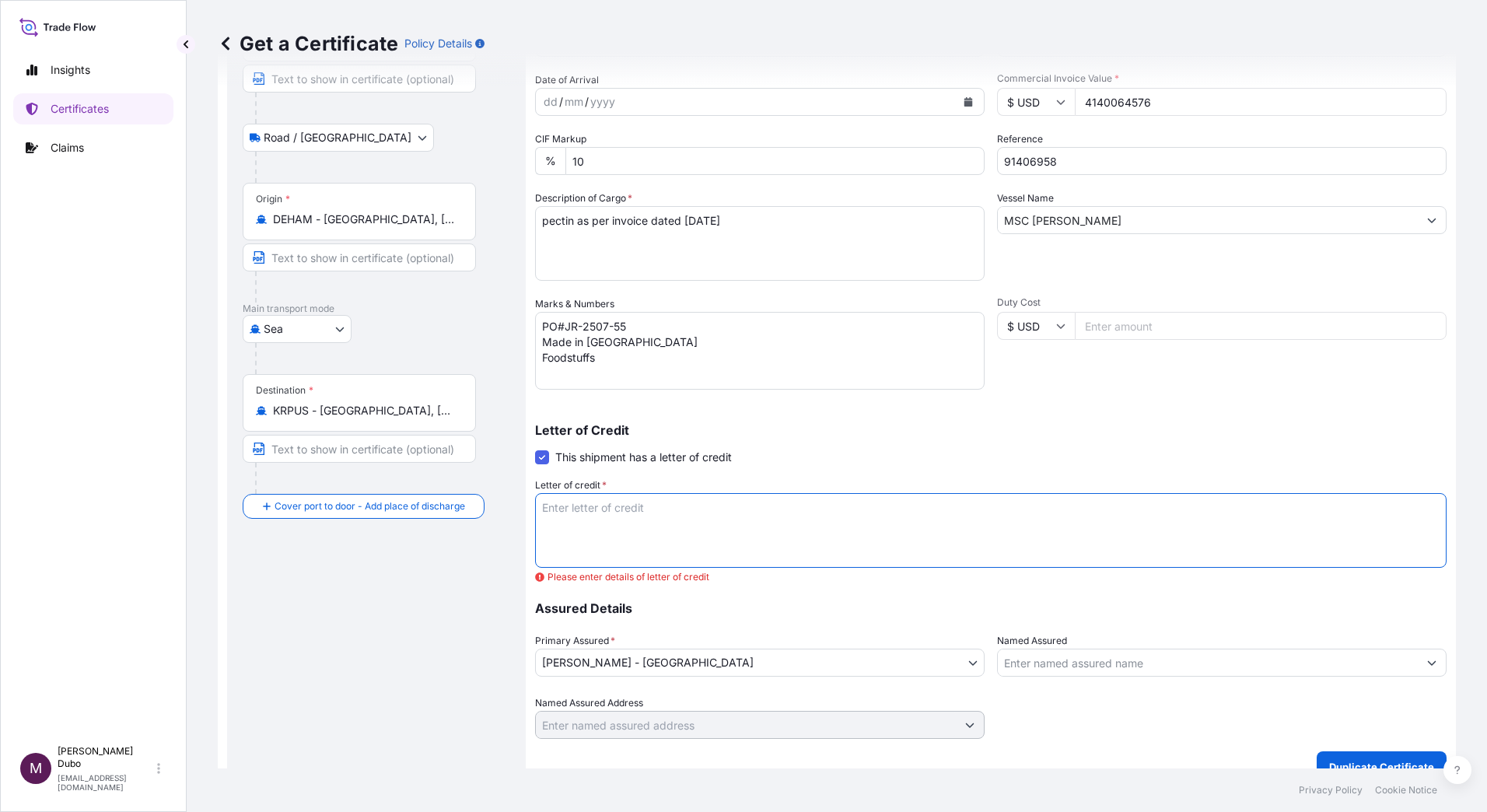
click at [536, 456] on span at bounding box center [542, 456] width 14 height 14
click at [535, 448] on input "This shipment has a letter of credit" at bounding box center [535, 448] width 0 height 0
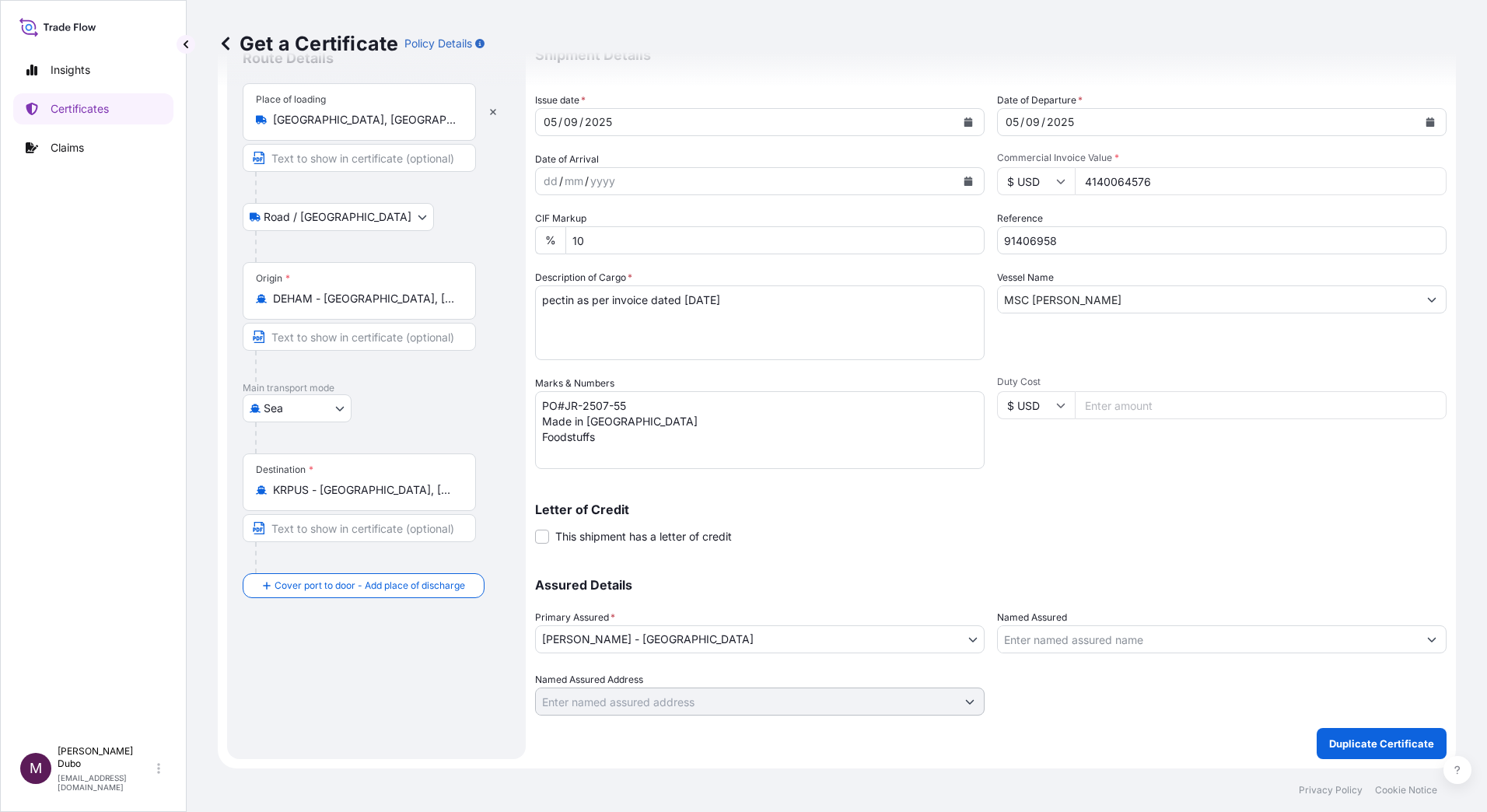
scroll to position [63, 0]
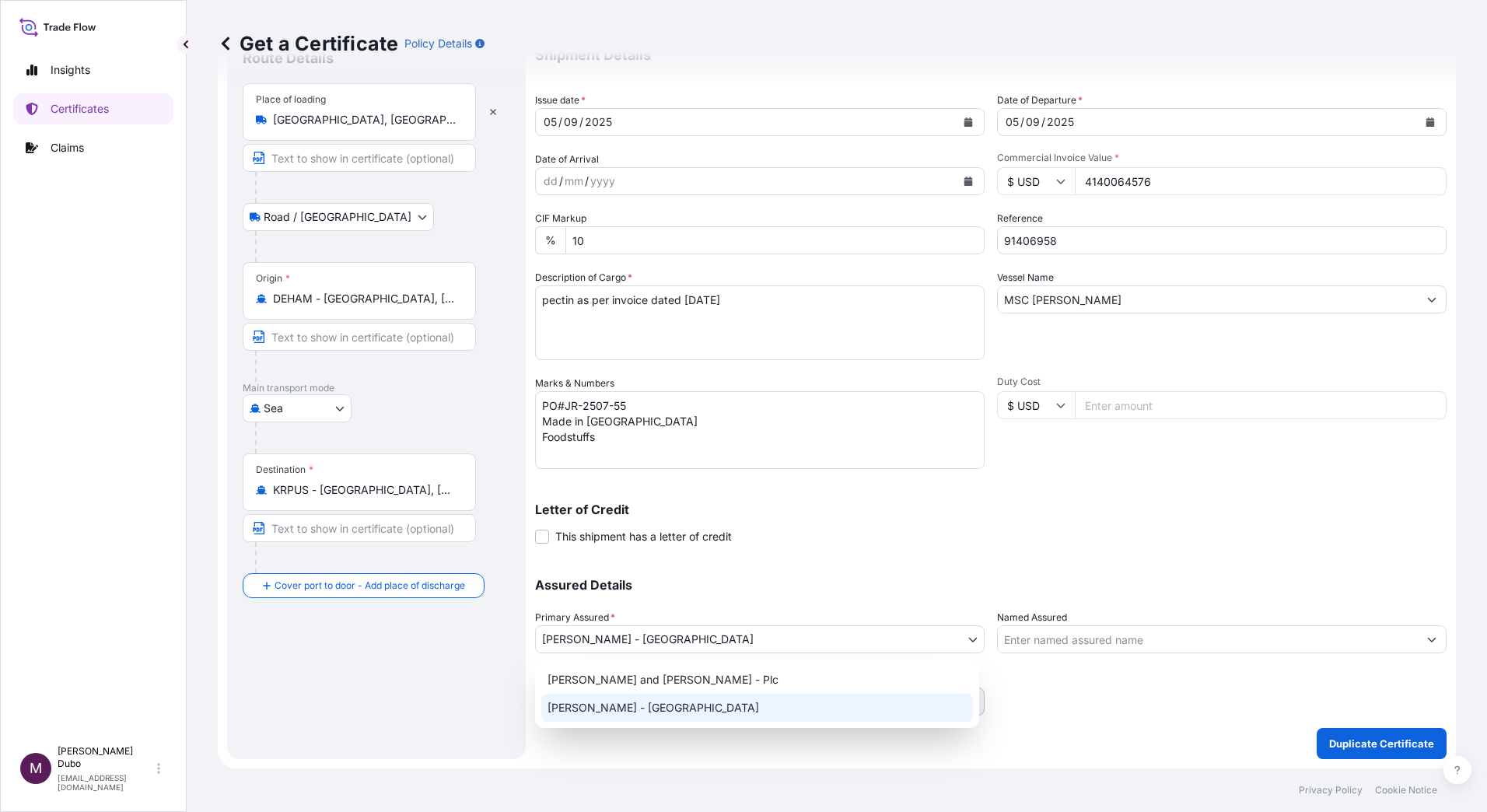
click at [852, 643] on body "Insights Certificates Claims M [PERSON_NAME] [EMAIL_ADDRESS][DOMAIN_NAME] Get a…" at bounding box center [743, 406] width 1487 height 812
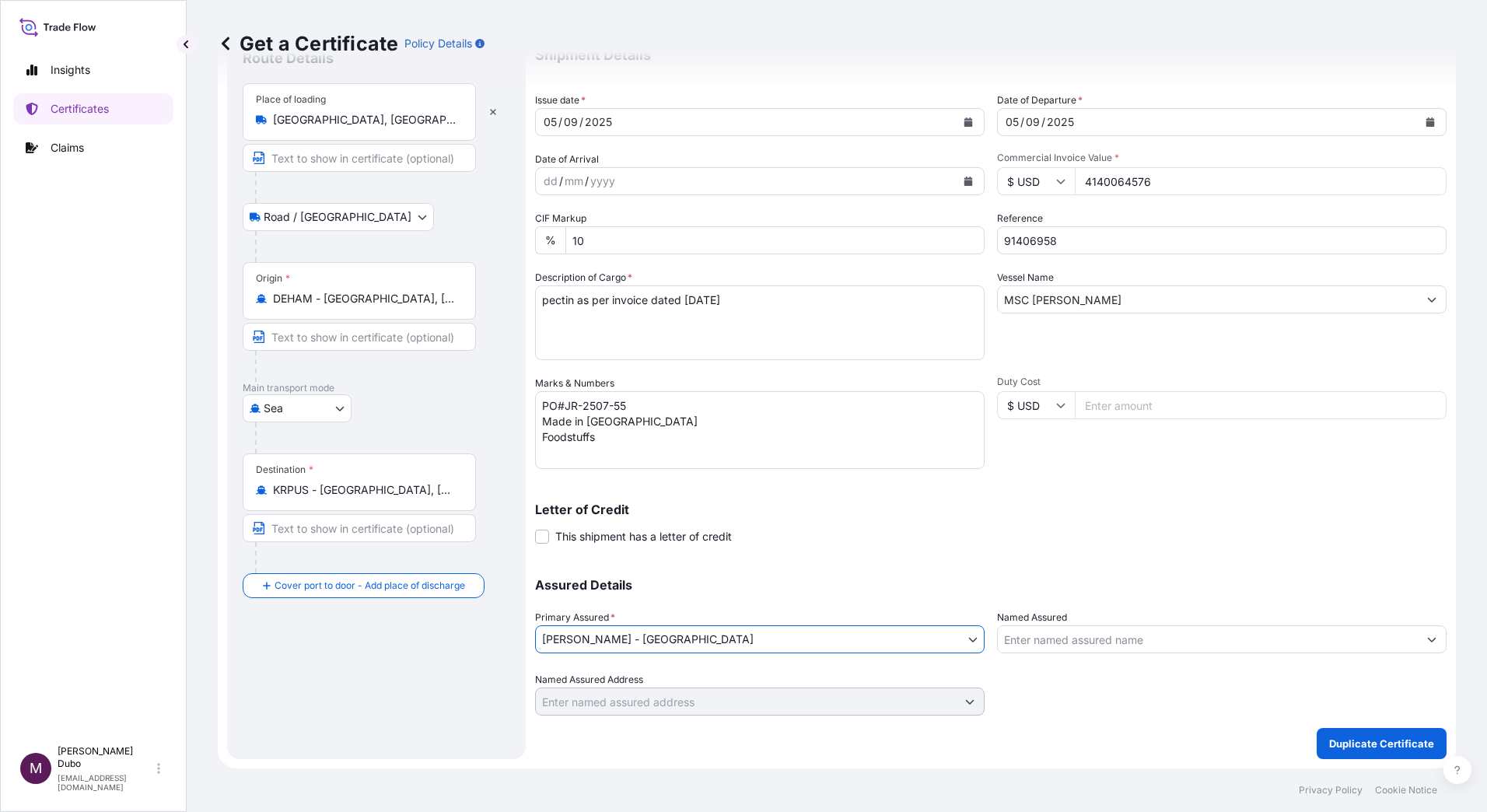
click at [879, 643] on body "Insights Certificates Claims M [PERSON_NAME] [EMAIL_ADDRESS][DOMAIN_NAME] Get a…" at bounding box center [743, 406] width 1487 height 812
click at [1100, 689] on div at bounding box center [1221, 693] width 449 height 44
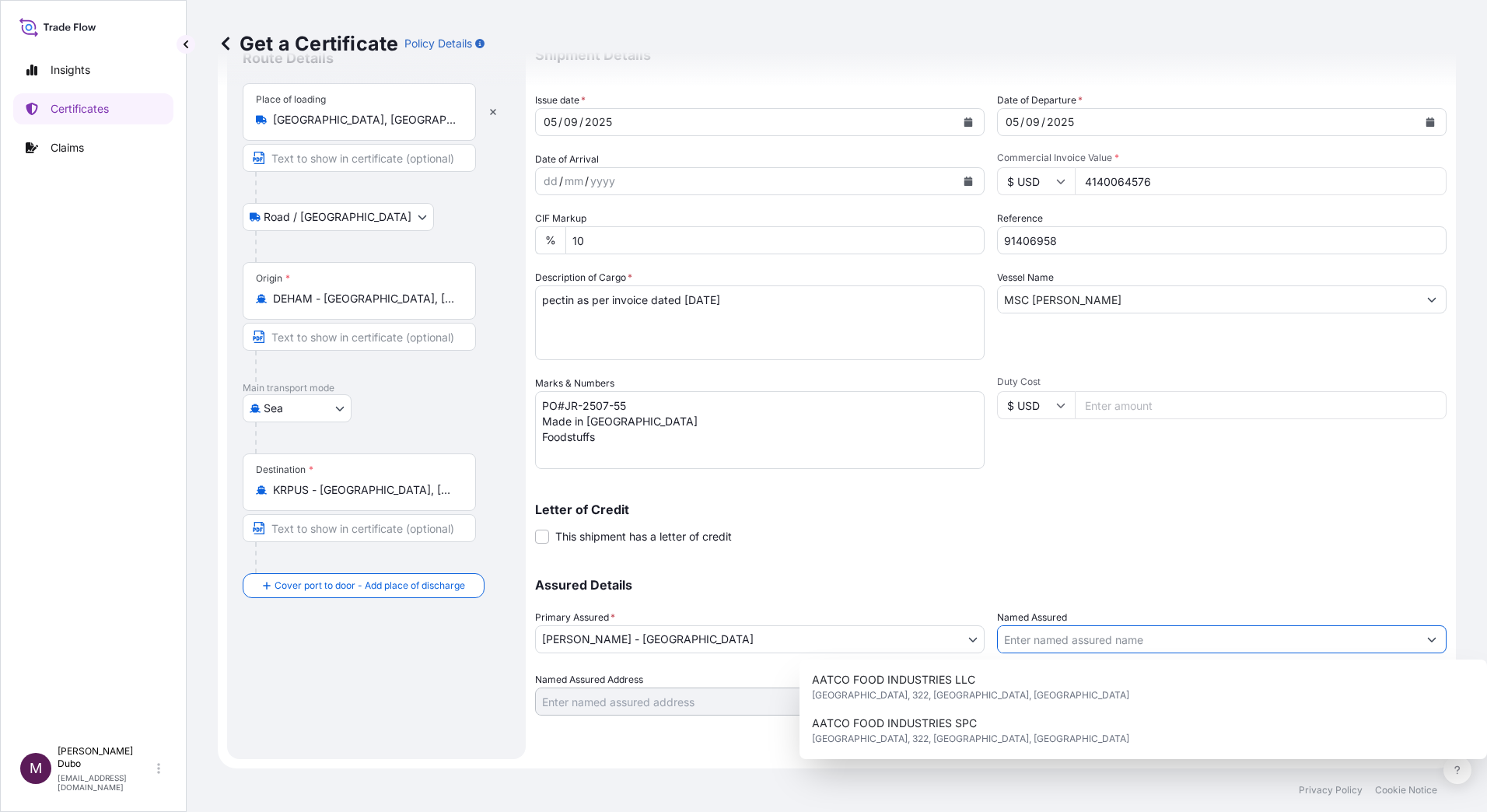
click at [1079, 648] on input "Named Assured" at bounding box center [1207, 639] width 420 height 28
click at [999, 568] on div "Assured Details Primary Assured * [PERSON_NAME] - [GEOGRAPHIC_DATA] [PERSON_NAM…" at bounding box center [991, 637] width 911 height 155
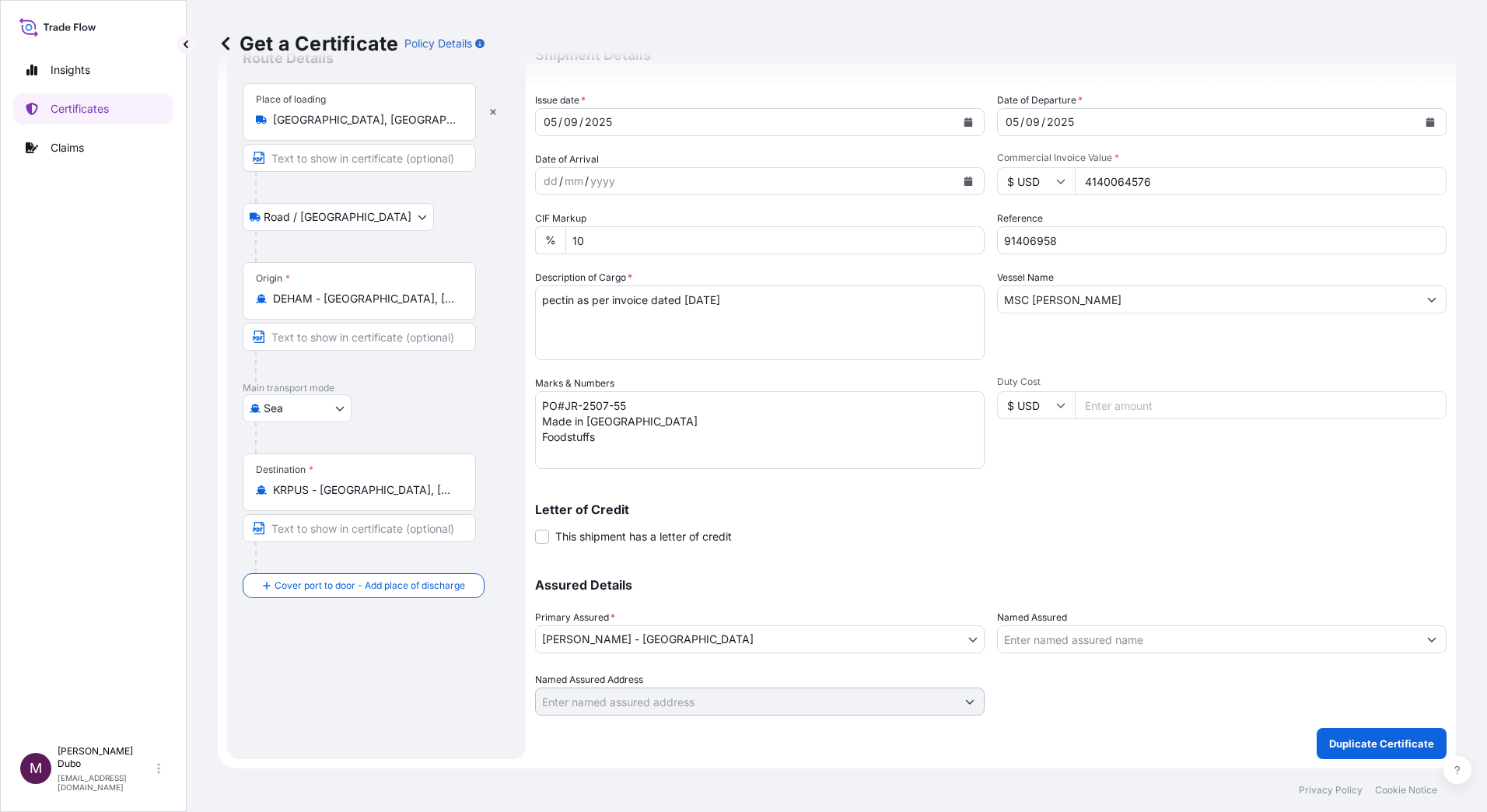
click at [1146, 184] on input "4140064576" at bounding box center [1260, 181] width 372 height 28
click at [1079, 182] on input "4" at bounding box center [1260, 181] width 372 height 28
click at [1079, 182] on input "41400" at bounding box center [1260, 181] width 372 height 28
type input "400"
type input "64576"
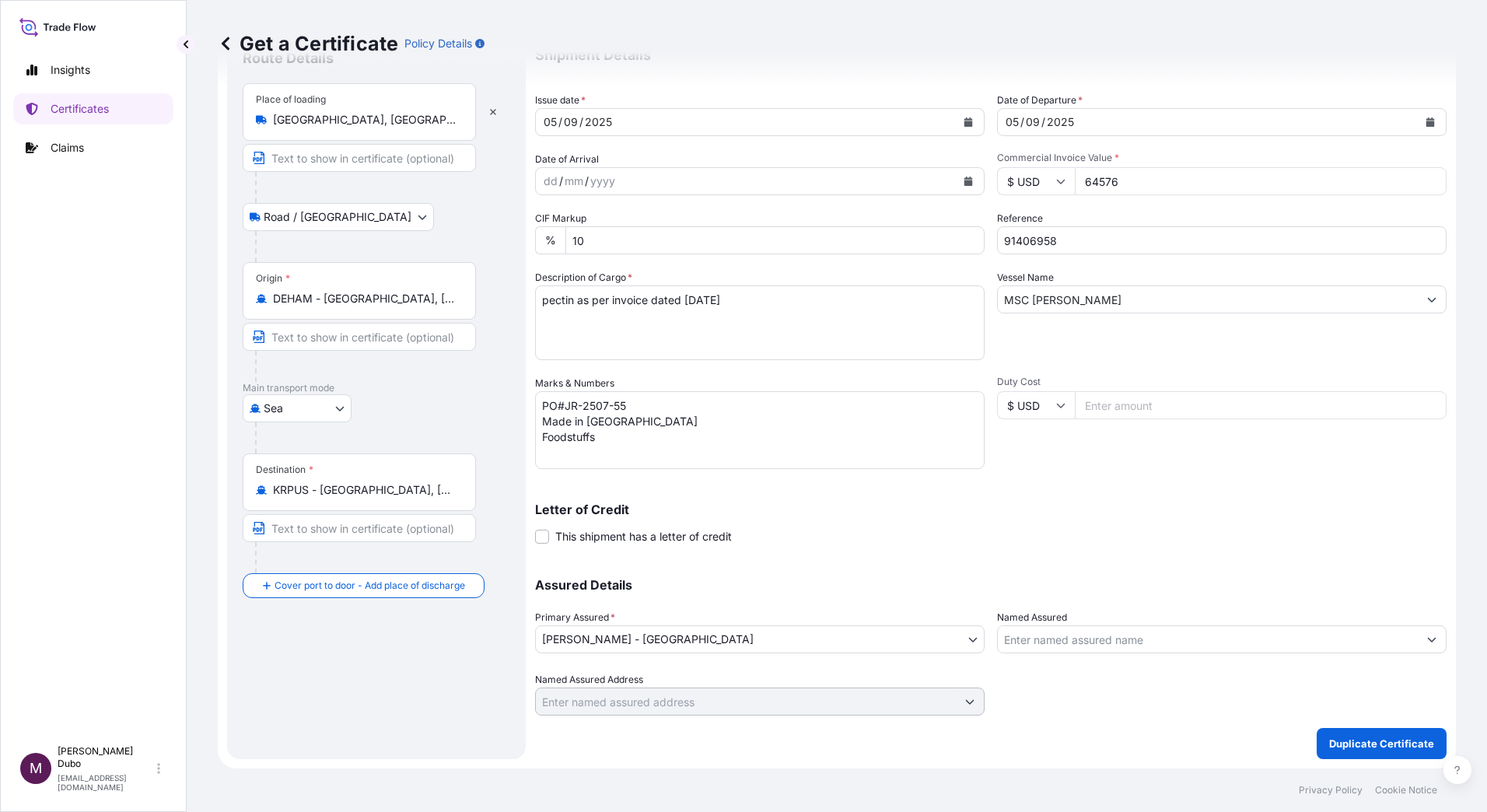
click at [1133, 203] on div "Shipment Details Issue date * [DATE] Date of Departure * [DATE] Date of Arrival…" at bounding box center [991, 374] width 911 height 682
click at [1150, 179] on input "64576" at bounding box center [1260, 181] width 372 height 28
click at [1316, 728] on button "Duplicate Certificate" at bounding box center [1381, 743] width 130 height 31
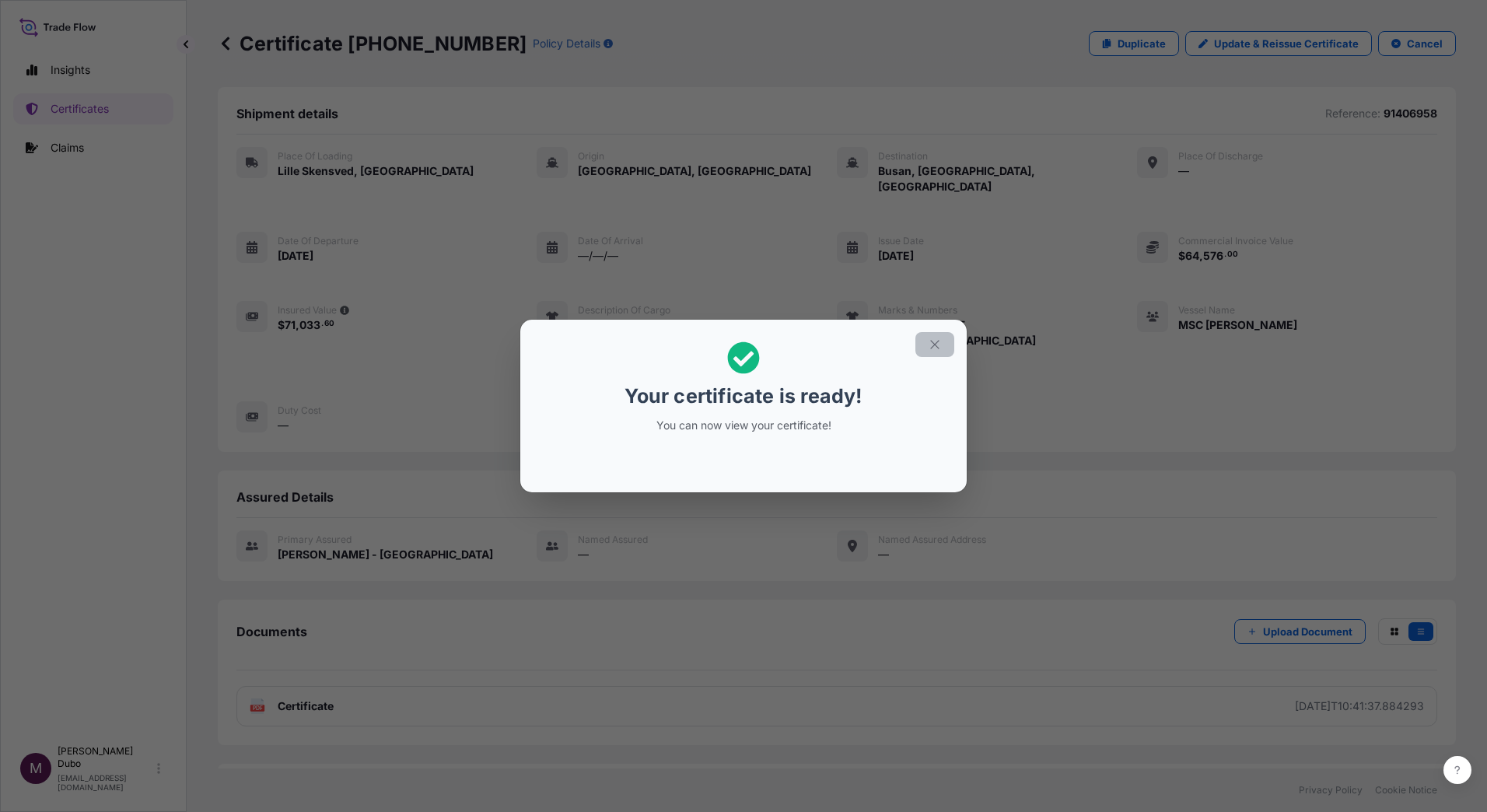
click at [936, 342] on icon "button" at bounding box center [934, 344] width 14 height 14
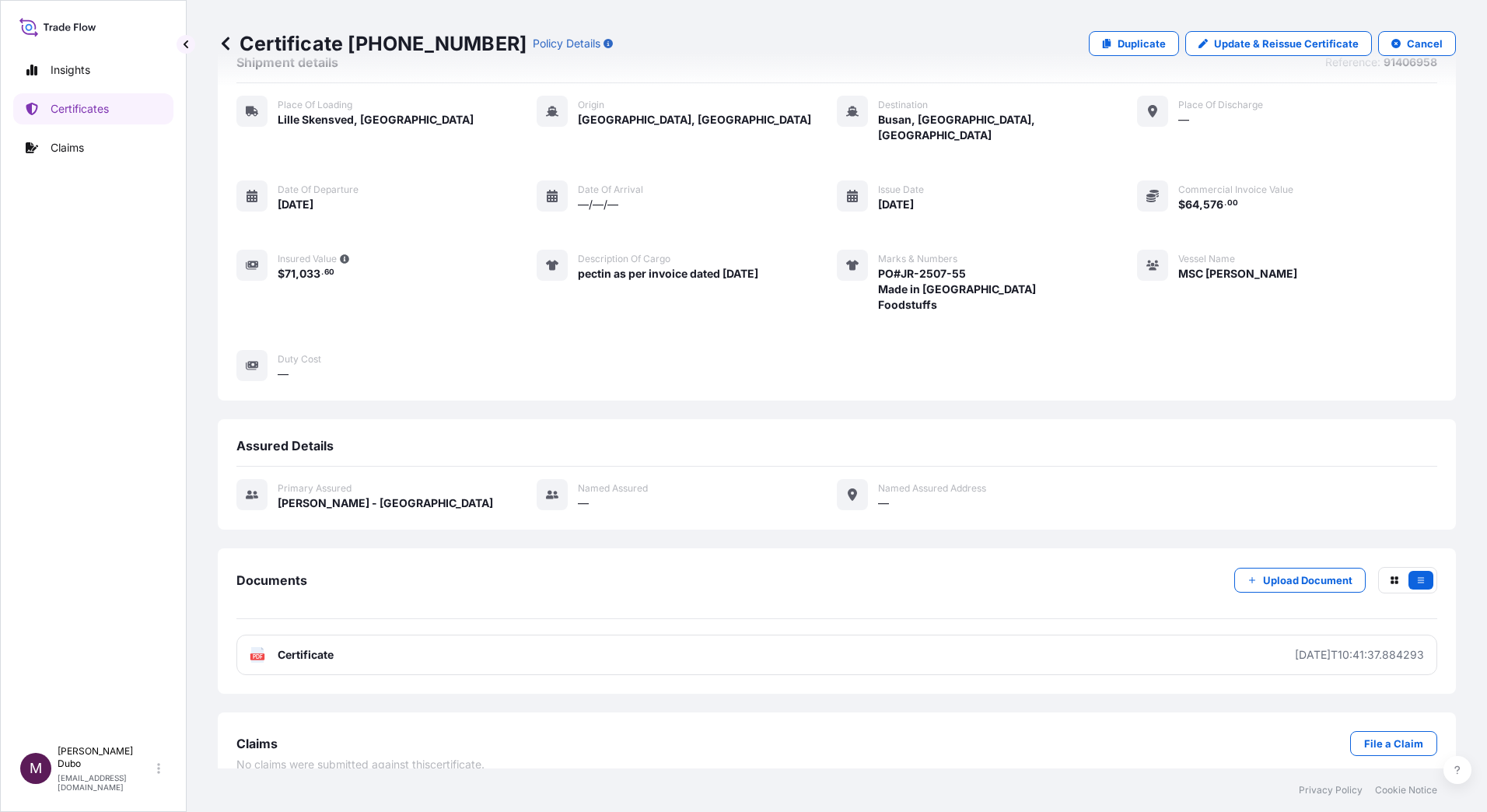
scroll to position [58, 0]
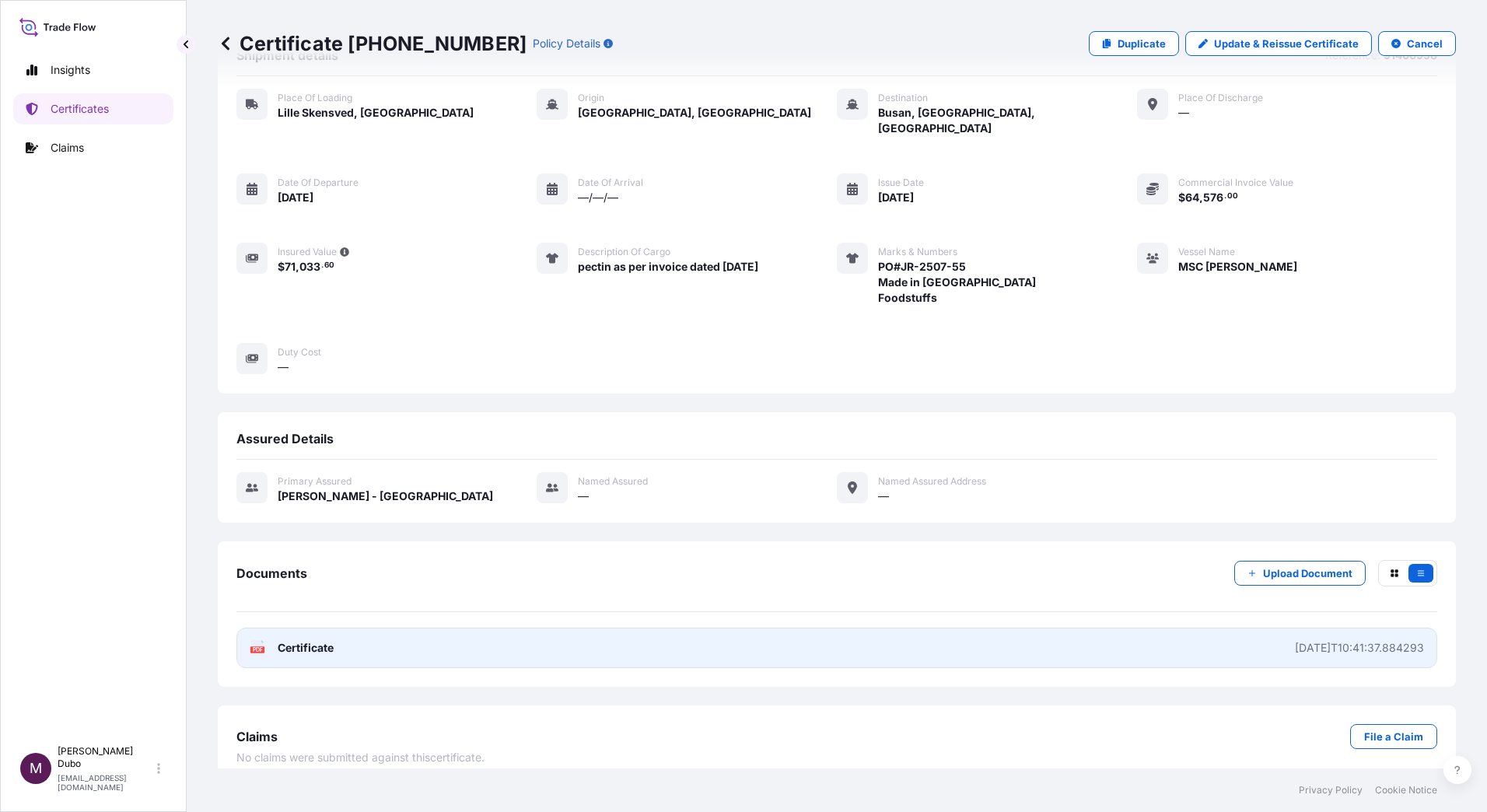
click at [309, 628] on link "PDF Certificate [DATE]T10:41:37.884293" at bounding box center [836, 648] width 1200 height 41
